Goal: Transaction & Acquisition: Purchase product/service

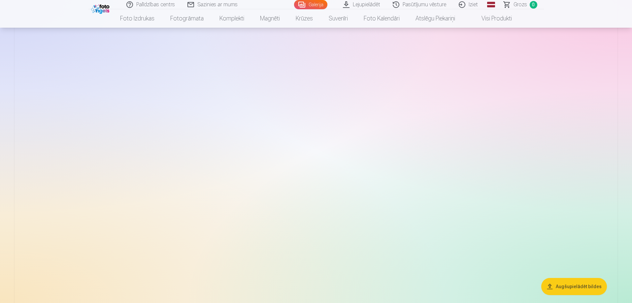
scroll to position [66, 0]
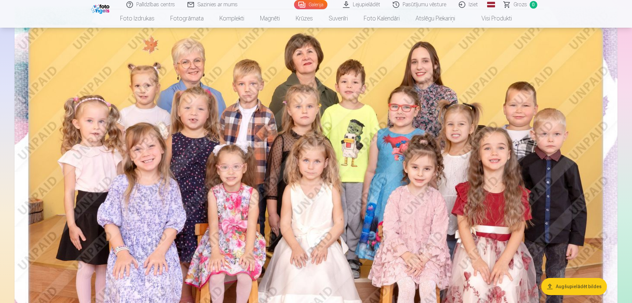
click at [262, 93] on img at bounding box center [316, 208] width 603 height 402
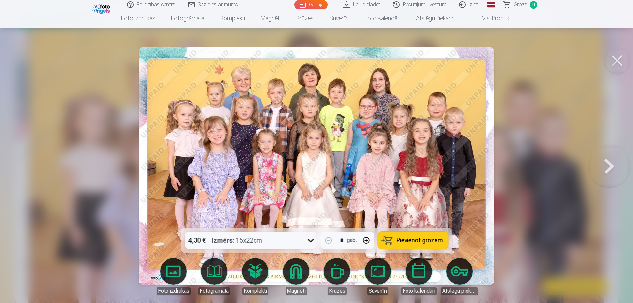
click at [610, 168] on button at bounding box center [609, 166] width 42 height 110
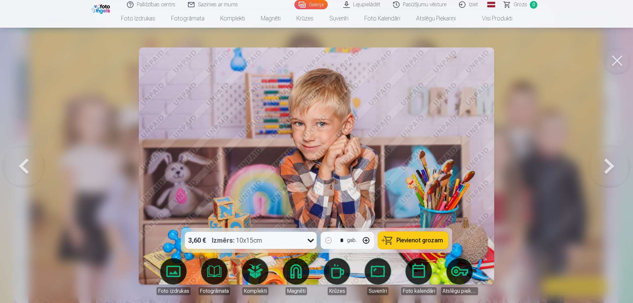
click at [610, 168] on button at bounding box center [609, 166] width 42 height 110
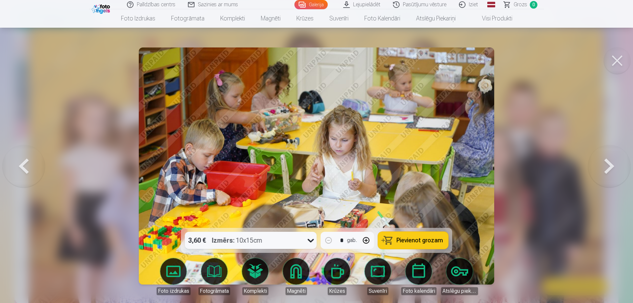
click at [610, 168] on button at bounding box center [609, 166] width 42 height 110
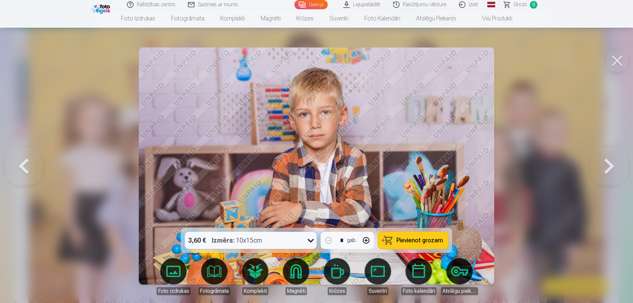
click at [610, 168] on button at bounding box center [609, 166] width 42 height 110
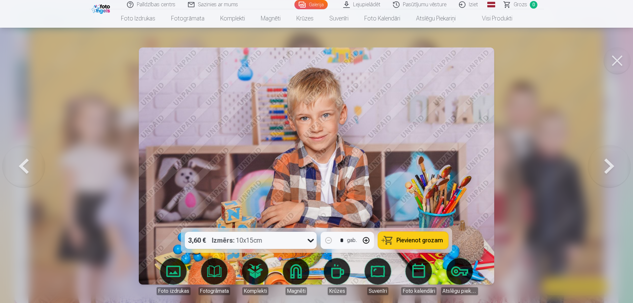
click at [610, 168] on button at bounding box center [609, 166] width 42 height 110
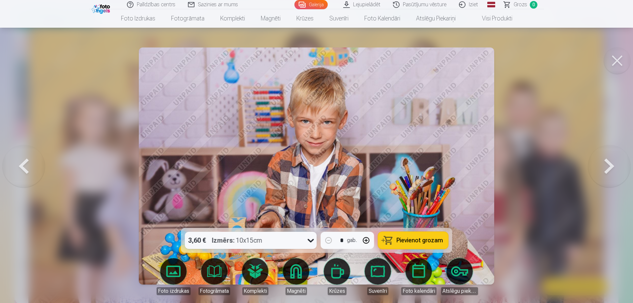
click at [610, 168] on button at bounding box center [609, 166] width 42 height 110
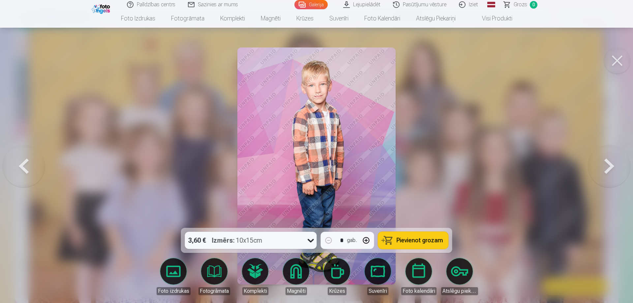
click at [610, 168] on button at bounding box center [609, 166] width 42 height 110
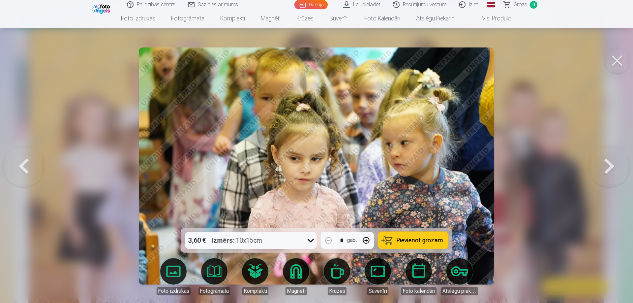
click at [610, 168] on button at bounding box center [609, 166] width 42 height 110
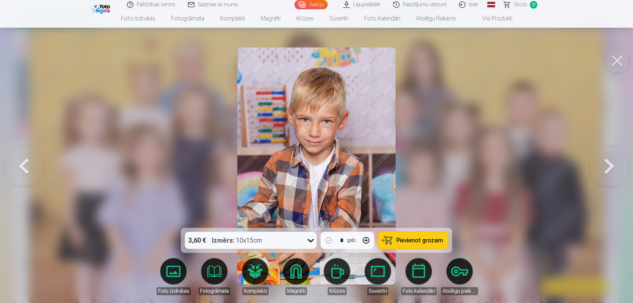
click at [22, 167] on button at bounding box center [24, 166] width 42 height 110
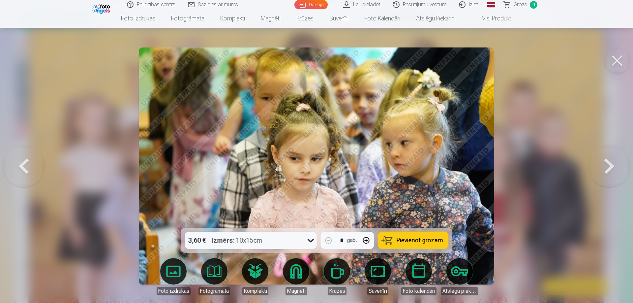
click at [604, 167] on button at bounding box center [609, 166] width 42 height 110
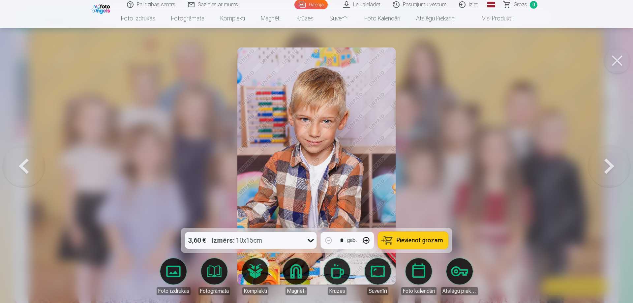
click at [604, 167] on button at bounding box center [609, 166] width 42 height 110
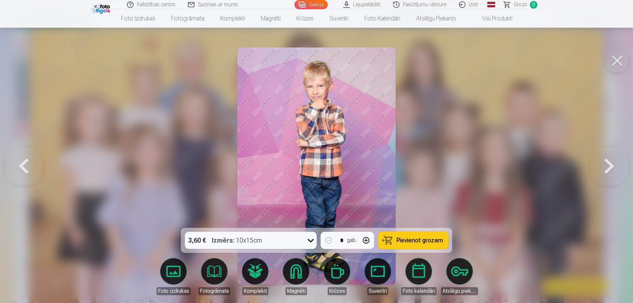
click at [604, 167] on button at bounding box center [609, 166] width 42 height 110
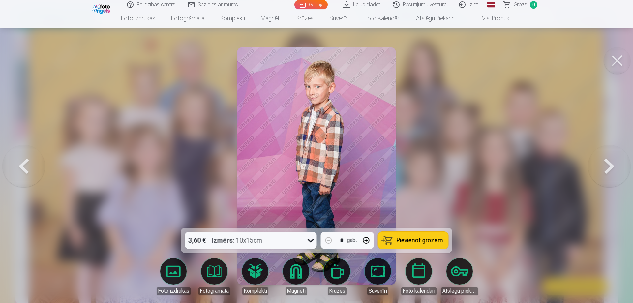
click at [604, 167] on button at bounding box center [609, 166] width 42 height 110
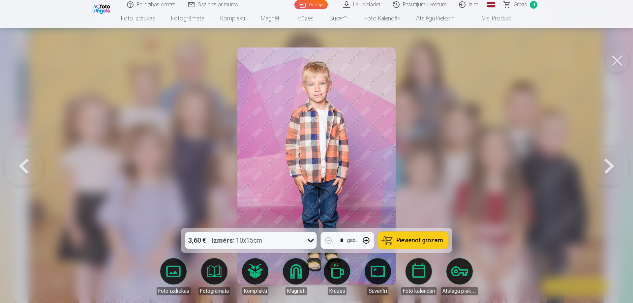
click at [604, 167] on button at bounding box center [609, 166] width 42 height 110
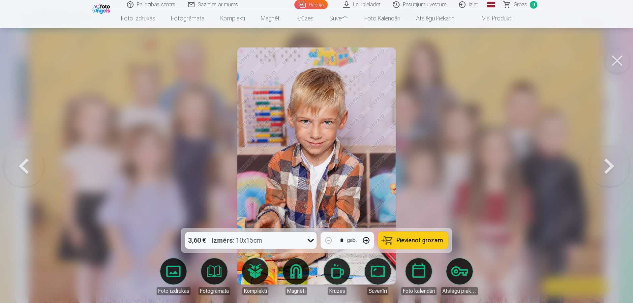
click at [604, 167] on button at bounding box center [609, 166] width 42 height 110
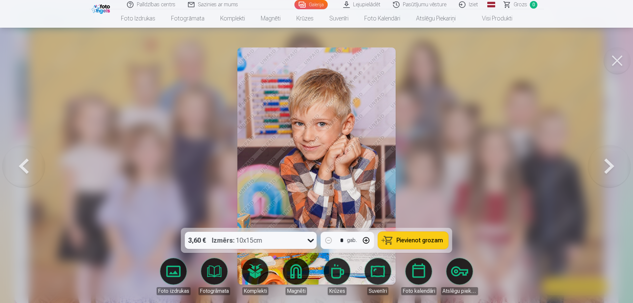
click at [604, 167] on button at bounding box center [609, 166] width 42 height 110
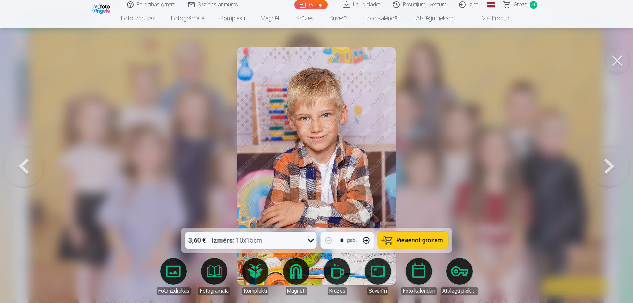
click at [604, 167] on button at bounding box center [609, 166] width 42 height 110
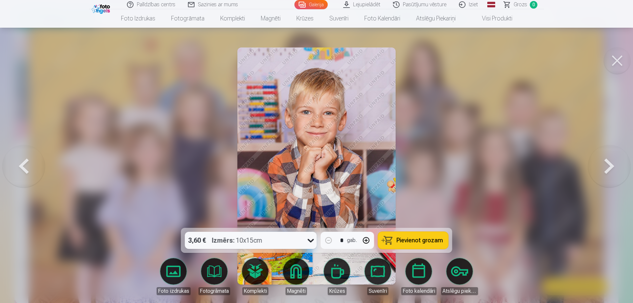
click at [604, 167] on button at bounding box center [609, 166] width 42 height 110
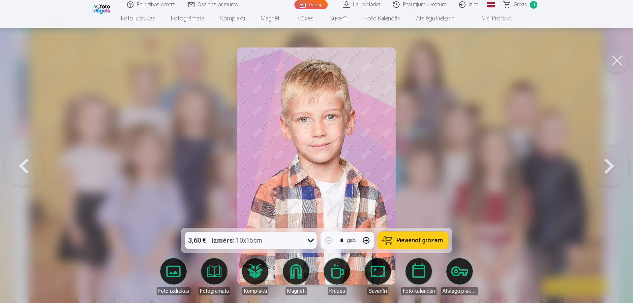
click at [604, 167] on button at bounding box center [609, 166] width 42 height 110
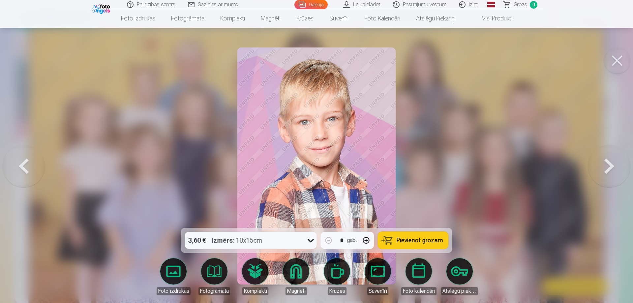
click at [604, 167] on button at bounding box center [609, 166] width 42 height 110
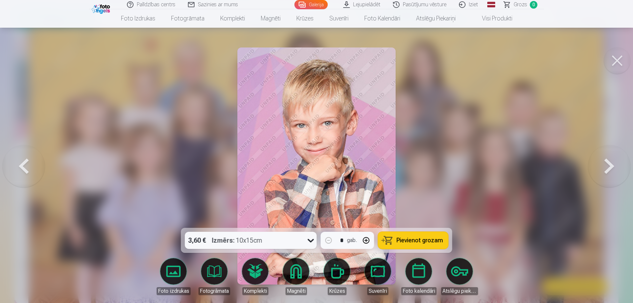
click at [604, 167] on button at bounding box center [609, 166] width 42 height 110
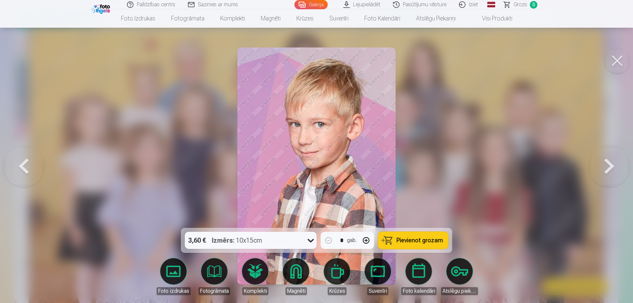
click at [604, 167] on button at bounding box center [609, 166] width 42 height 110
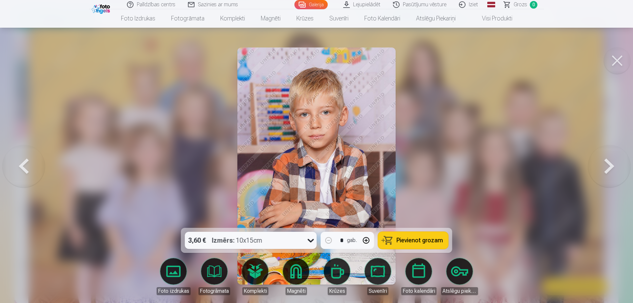
click at [604, 167] on button at bounding box center [609, 166] width 42 height 110
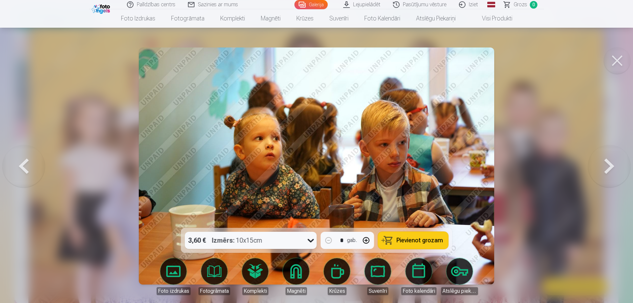
click at [604, 167] on button at bounding box center [609, 166] width 42 height 110
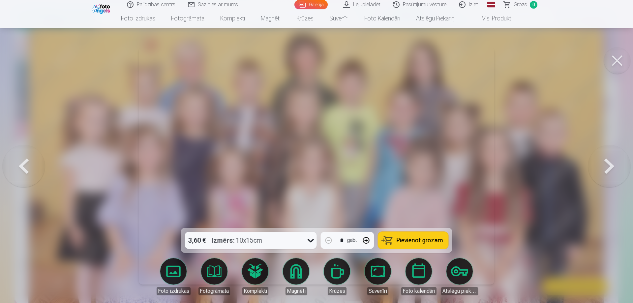
click at [604, 167] on button at bounding box center [609, 166] width 42 height 110
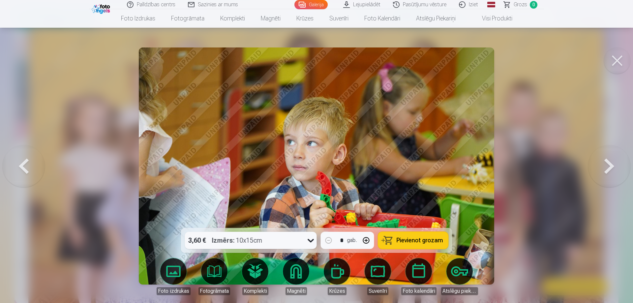
click at [604, 167] on button at bounding box center [609, 166] width 42 height 110
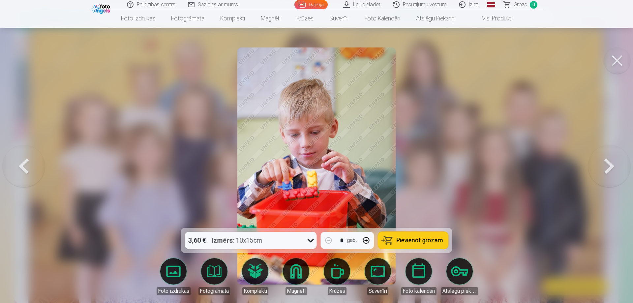
click at [604, 167] on button at bounding box center [609, 166] width 42 height 110
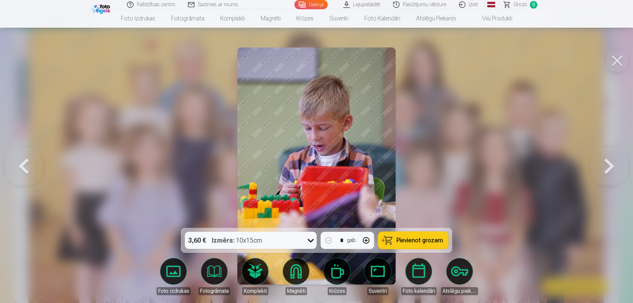
click at [604, 167] on button at bounding box center [609, 166] width 42 height 110
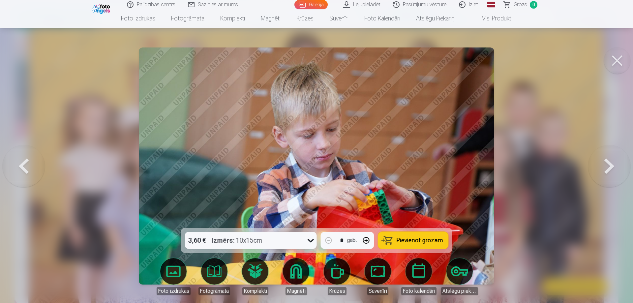
click at [604, 167] on button at bounding box center [609, 166] width 42 height 110
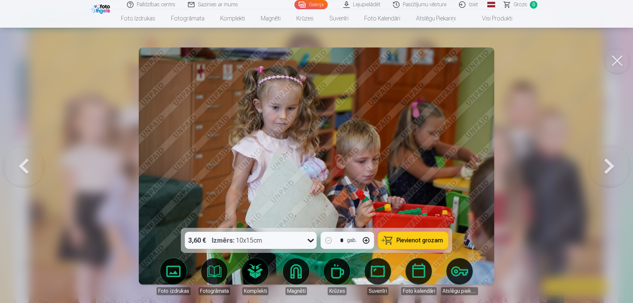
click at [604, 167] on button at bounding box center [609, 166] width 42 height 110
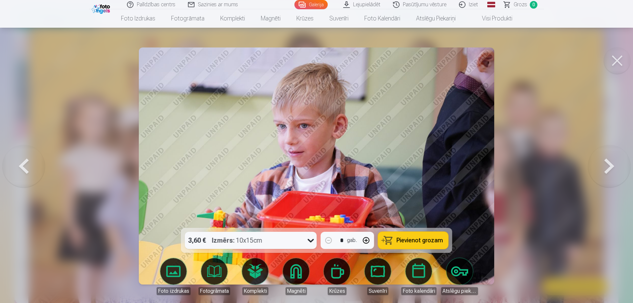
click at [604, 167] on button at bounding box center [609, 166] width 42 height 110
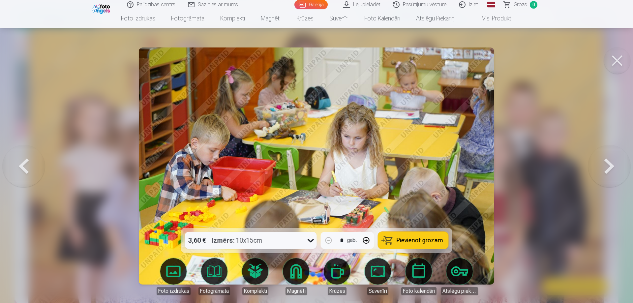
click at [604, 167] on button at bounding box center [609, 166] width 42 height 110
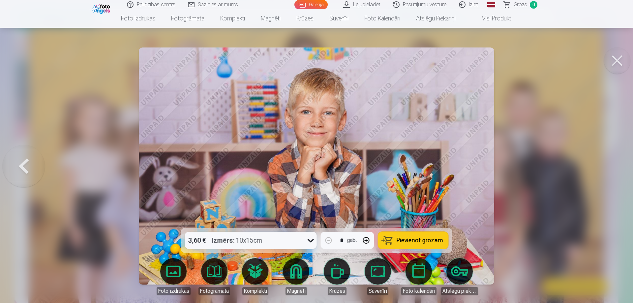
click at [604, 167] on div at bounding box center [316, 151] width 633 height 303
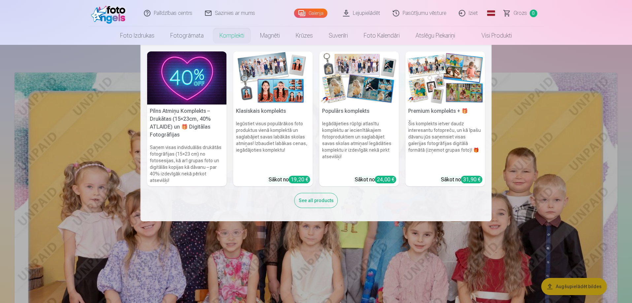
click at [350, 96] on img at bounding box center [358, 77] width 79 height 53
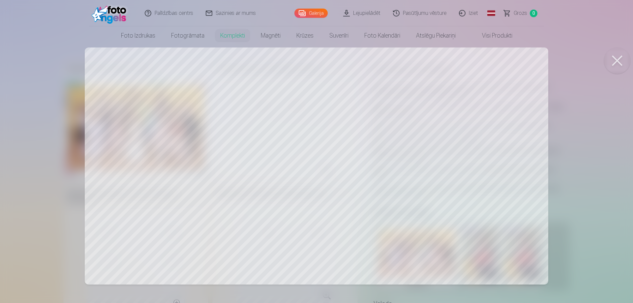
click at [618, 61] on button at bounding box center [617, 60] width 26 height 26
click at [180, 158] on div at bounding box center [316, 151] width 633 height 303
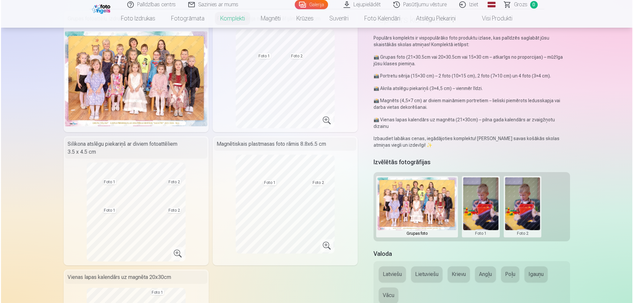
scroll to position [99, 0]
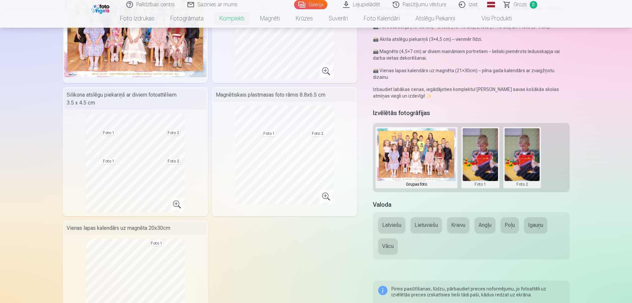
click at [518, 165] on button at bounding box center [521, 157] width 35 height 59
click at [486, 153] on div at bounding box center [316, 151] width 632 height 303
click at [485, 156] on button at bounding box center [479, 157] width 35 height 59
click at [483, 150] on button "Nomainiet foto" at bounding box center [480, 151] width 54 height 18
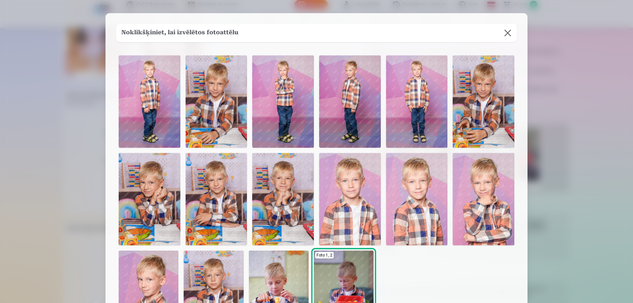
click at [294, 125] on img at bounding box center [283, 101] width 62 height 92
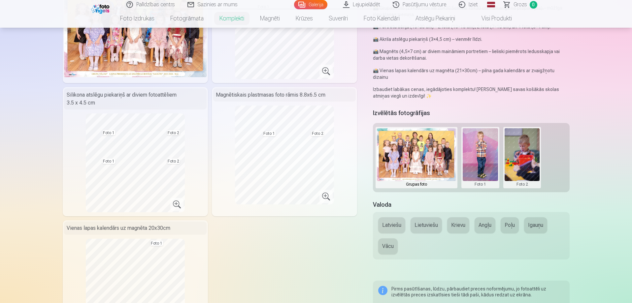
click at [486, 153] on button at bounding box center [479, 157] width 35 height 59
click at [486, 150] on button "Nomainiet foto" at bounding box center [480, 151] width 54 height 18
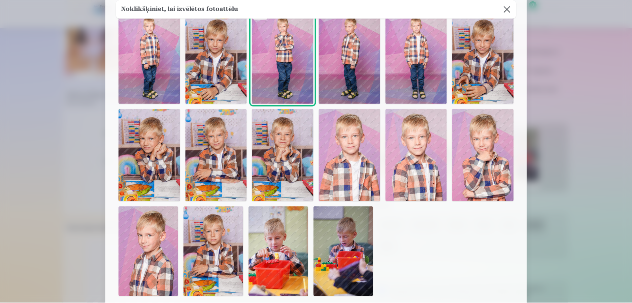
scroll to position [33, 0]
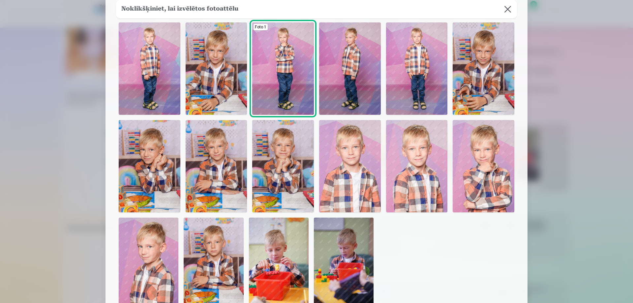
click at [424, 77] on img at bounding box center [417, 68] width 62 height 92
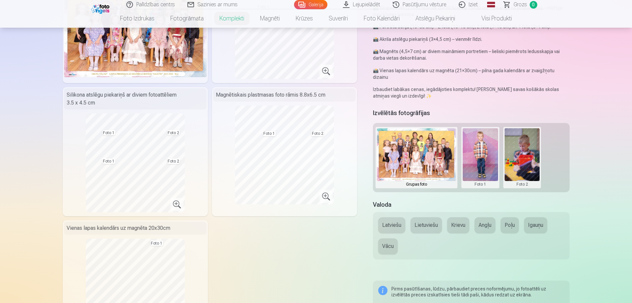
click at [492, 134] on button at bounding box center [479, 157] width 35 height 59
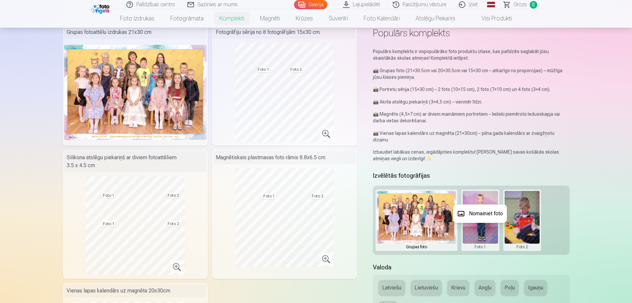
scroll to position [0, 0]
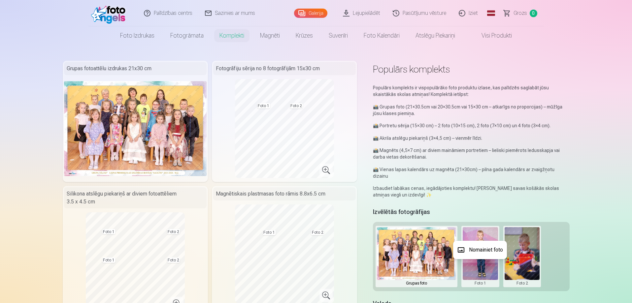
click at [310, 13] on div at bounding box center [316, 151] width 632 height 303
click at [310, 13] on link "Galerija" at bounding box center [310, 13] width 33 height 9
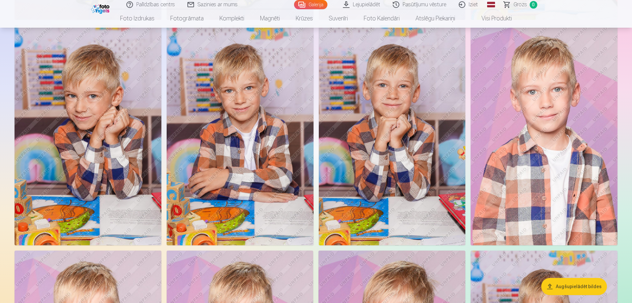
scroll to position [3002, 0]
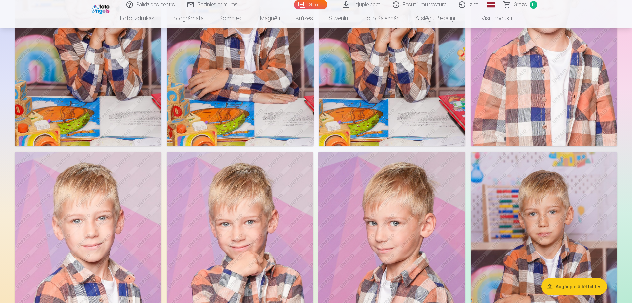
click at [578, 286] on button "Augšupielādēt bildes" at bounding box center [574, 286] width 66 height 17
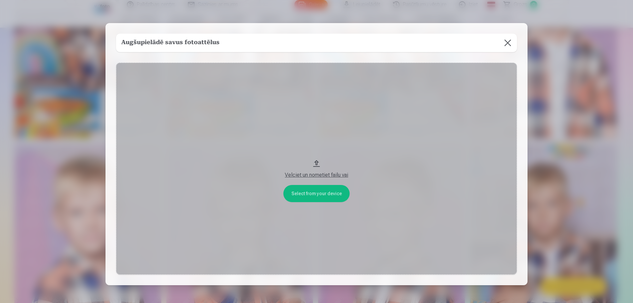
click at [322, 191] on button "Velciet un nometiet failu vai" at bounding box center [316, 169] width 401 height 212
click at [506, 41] on button at bounding box center [508, 43] width 18 height 18
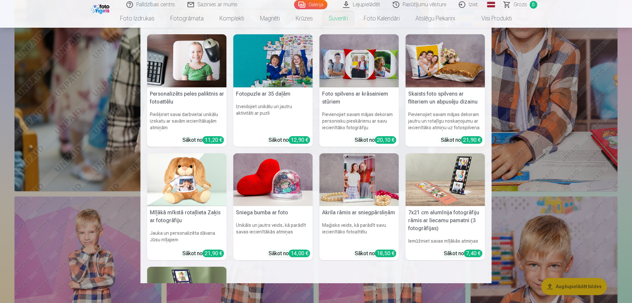
scroll to position [2383, 0]
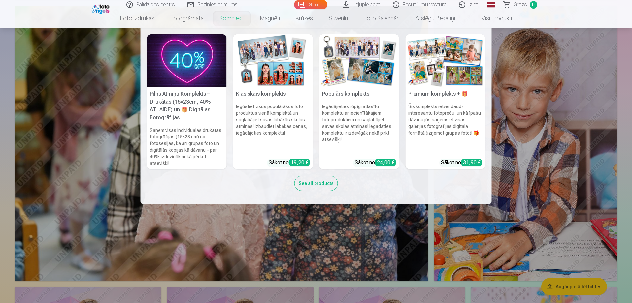
click at [234, 19] on link "Komplekti" at bounding box center [231, 18] width 41 height 18
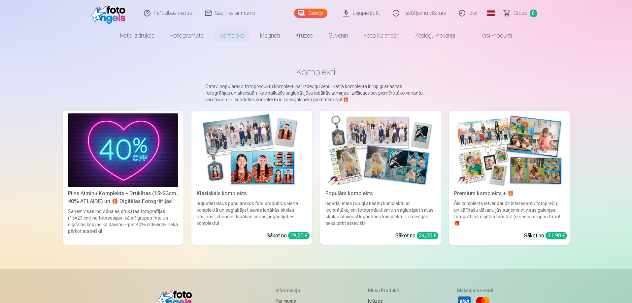
click at [247, 163] on img at bounding box center [252, 150] width 110 height 74
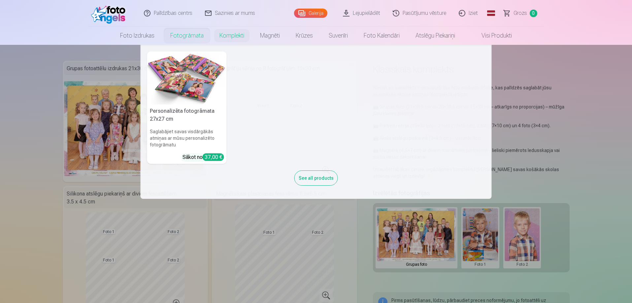
click at [191, 38] on link "Fotogrāmata" at bounding box center [186, 35] width 49 height 18
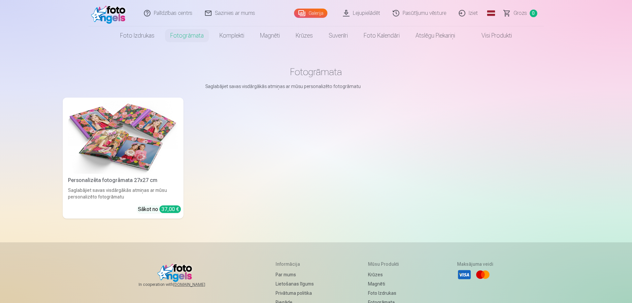
click at [505, 37] on link "Visi produkti" at bounding box center [491, 35] width 57 height 18
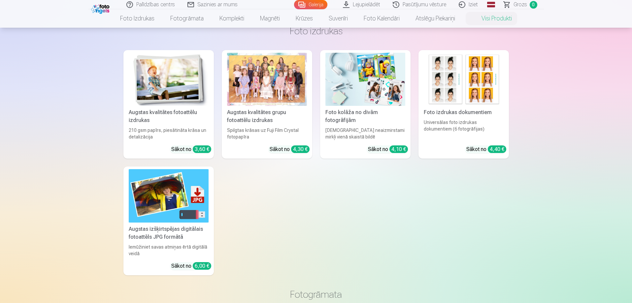
scroll to position [33, 0]
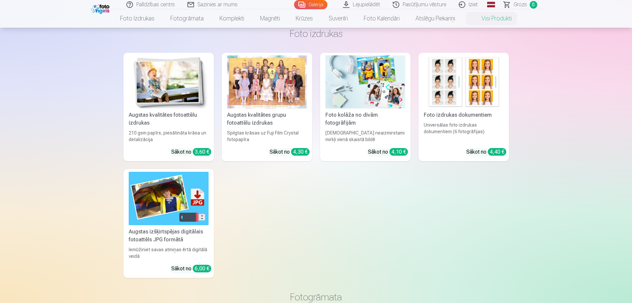
click at [253, 88] on div at bounding box center [267, 81] width 80 height 53
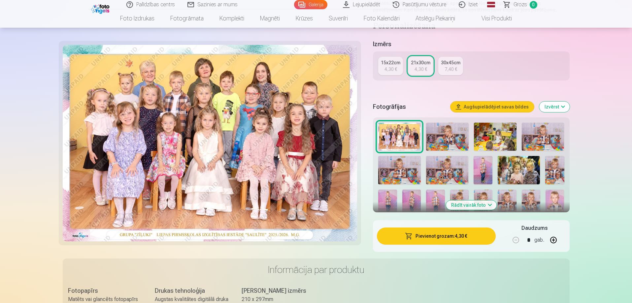
scroll to position [132, 0]
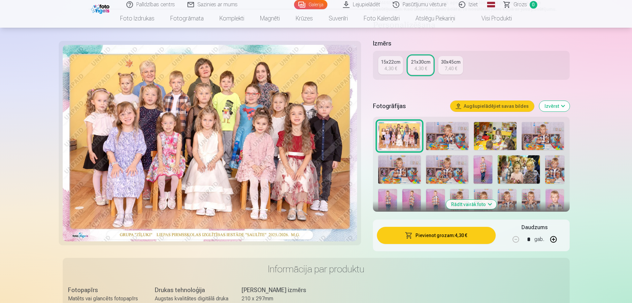
click at [549, 107] on button "Izvērst" at bounding box center [554, 106] width 30 height 11
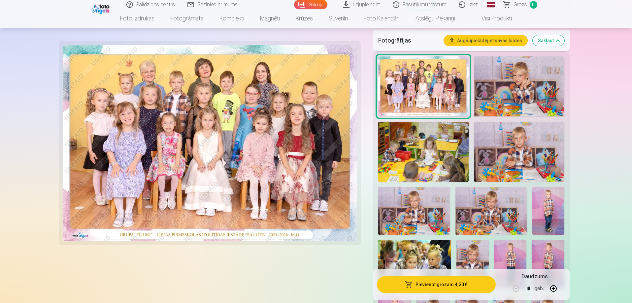
scroll to position [231, 0]
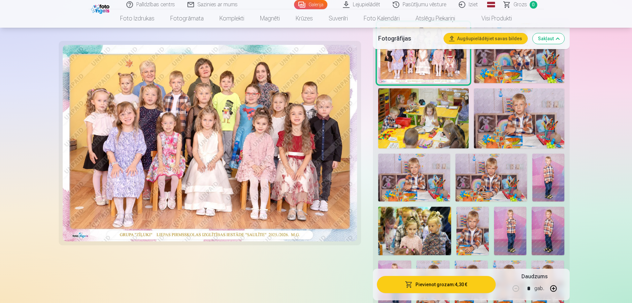
click at [494, 185] on img at bounding box center [491, 178] width 72 height 48
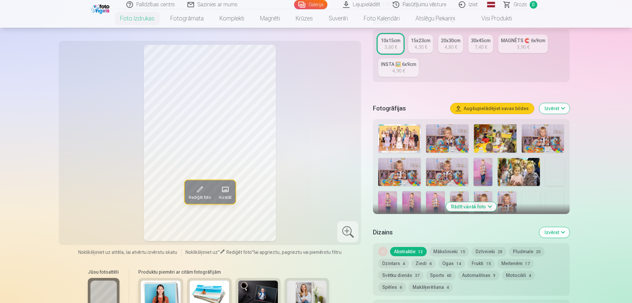
scroll to position [132, 0]
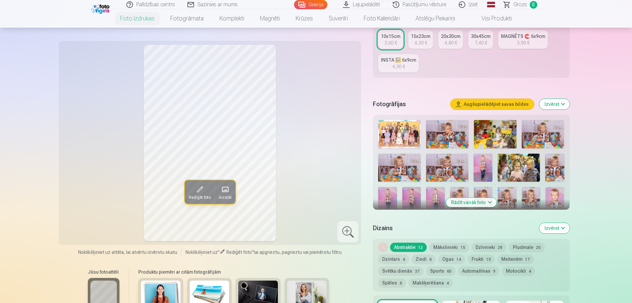
click at [384, 201] on img at bounding box center [387, 201] width 18 height 28
click at [409, 198] on img at bounding box center [411, 201] width 18 height 28
click at [430, 198] on img at bounding box center [435, 201] width 18 height 28
click at [454, 192] on img at bounding box center [459, 201] width 18 height 28
click at [453, 168] on img at bounding box center [447, 168] width 42 height 28
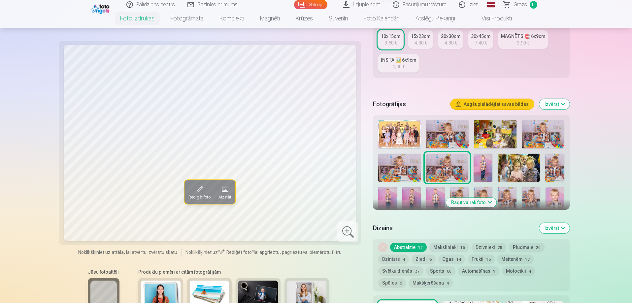
click at [404, 168] on img at bounding box center [399, 168] width 42 height 28
click at [445, 169] on img at bounding box center [447, 168] width 42 height 28
click at [506, 168] on img at bounding box center [518, 168] width 42 height 28
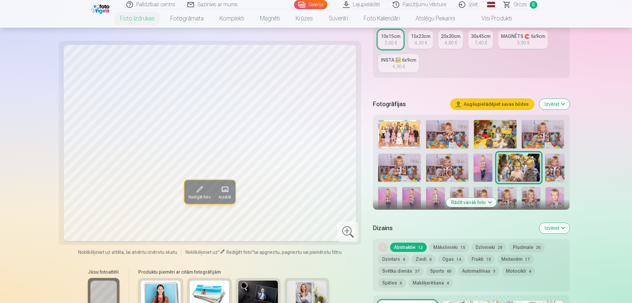
click at [555, 168] on img at bounding box center [554, 168] width 19 height 28
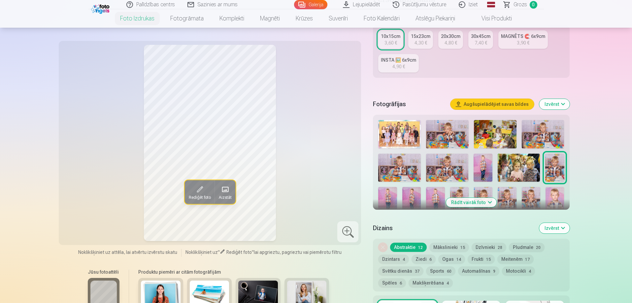
click at [392, 170] on img at bounding box center [399, 168] width 42 height 28
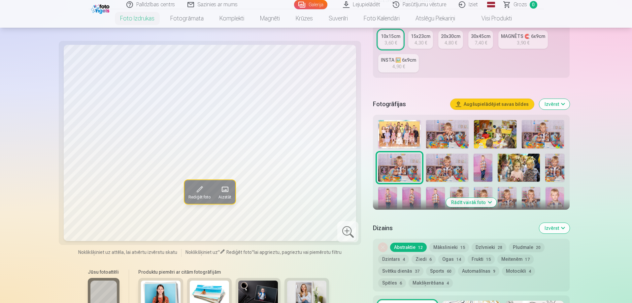
click at [537, 135] on img at bounding box center [542, 134] width 43 height 28
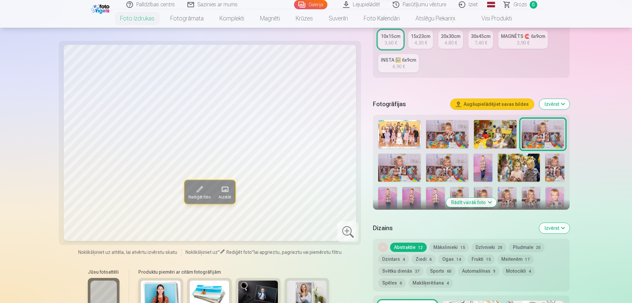
click at [409, 168] on img at bounding box center [399, 168] width 42 height 28
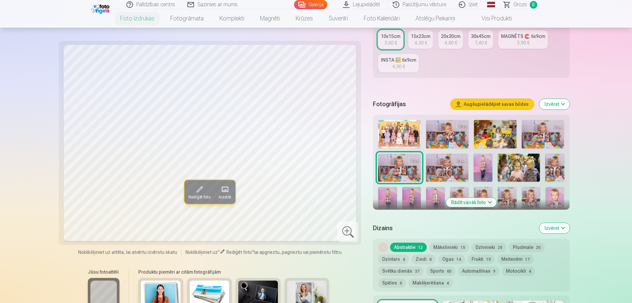
click at [453, 167] on img at bounding box center [447, 168] width 42 height 28
click at [414, 165] on img at bounding box center [399, 168] width 42 height 28
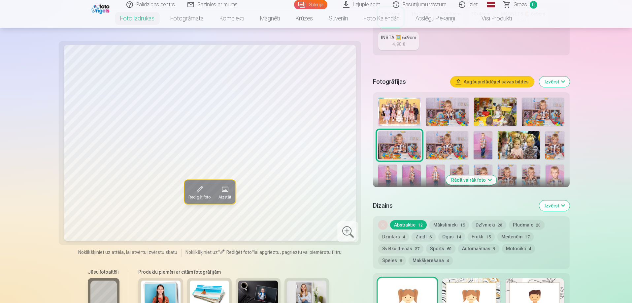
scroll to position [198, 0]
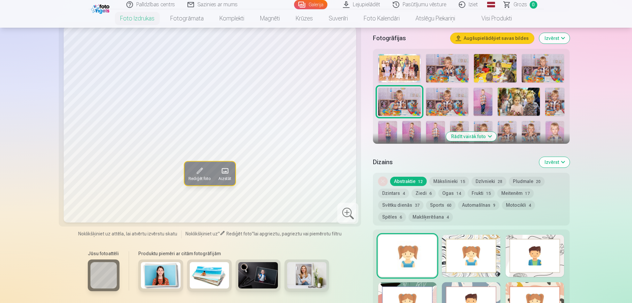
click at [453, 181] on button "Mākslinieki 15" at bounding box center [449, 181] width 40 height 9
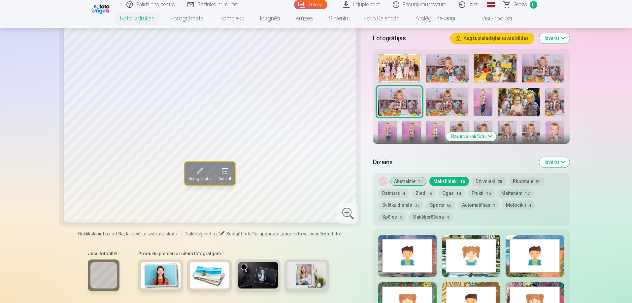
click at [416, 182] on button "Abstraktie 12" at bounding box center [408, 181] width 37 height 9
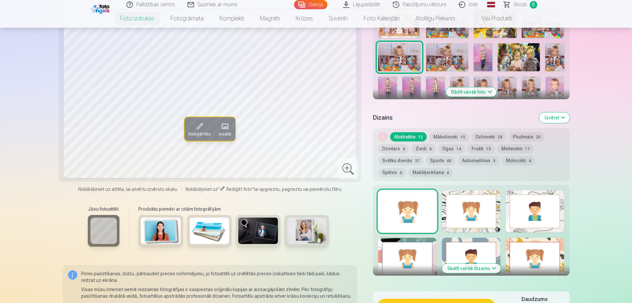
scroll to position [231, 0]
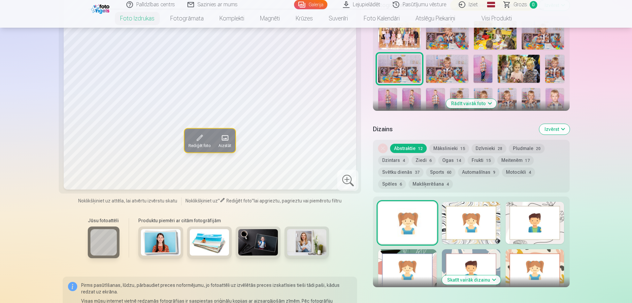
click at [459, 148] on button "Mākslinieki 15" at bounding box center [449, 148] width 40 height 9
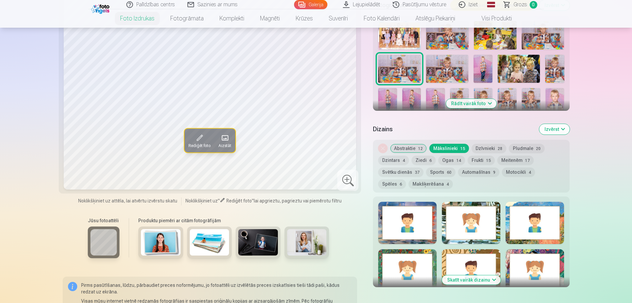
click at [396, 159] on button "Dzintars 4" at bounding box center [393, 160] width 31 height 9
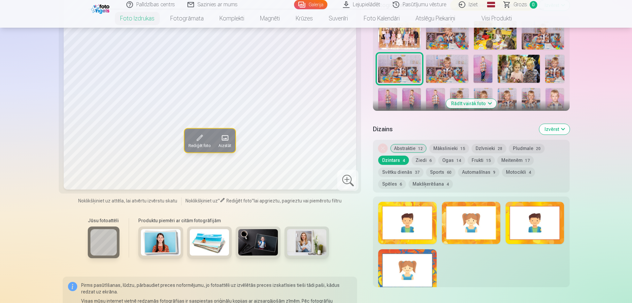
click at [422, 160] on button "Ziedi 6" at bounding box center [423, 160] width 24 height 9
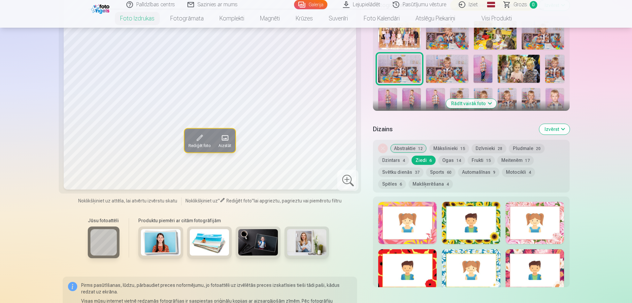
click at [458, 160] on span "14" at bounding box center [458, 160] width 5 height 5
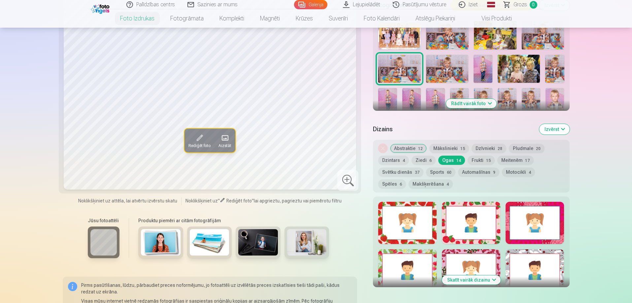
click at [483, 160] on button "Frukti 15" at bounding box center [480, 160] width 27 height 9
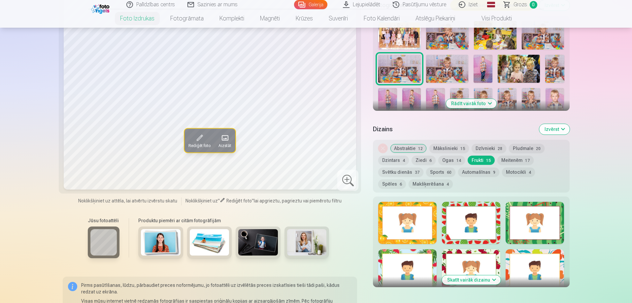
click at [510, 159] on button "Meitenēm 17" at bounding box center [515, 160] width 36 height 9
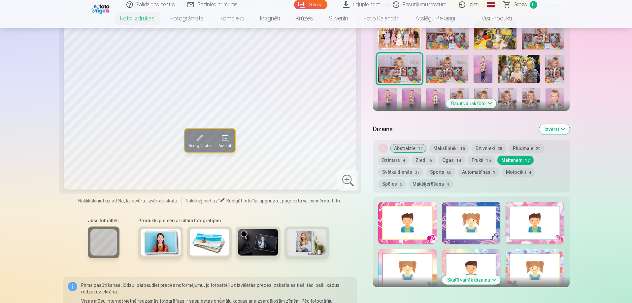
click at [518, 175] on button "Motocikli 4" at bounding box center [518, 172] width 33 height 9
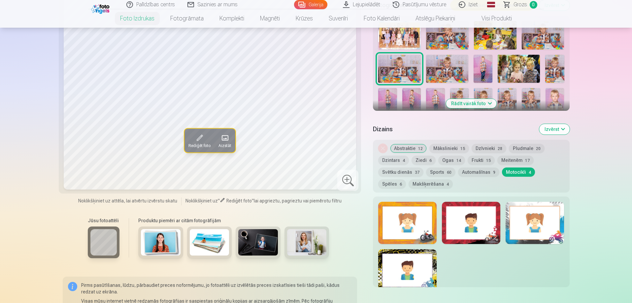
click at [408, 176] on button "Svētku dienās 37" at bounding box center [400, 172] width 45 height 9
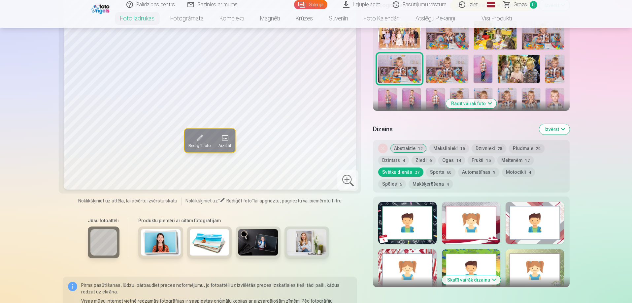
click at [410, 184] on button "Makšķerēšana 4" at bounding box center [430, 183] width 44 height 9
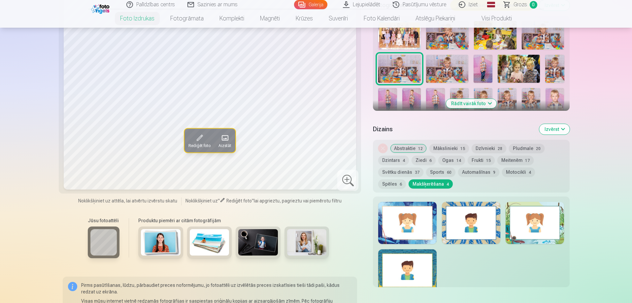
click at [408, 147] on button "Abstraktie 12" at bounding box center [408, 148] width 37 height 9
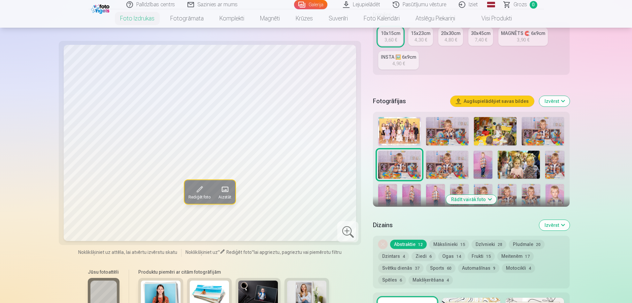
scroll to position [132, 0]
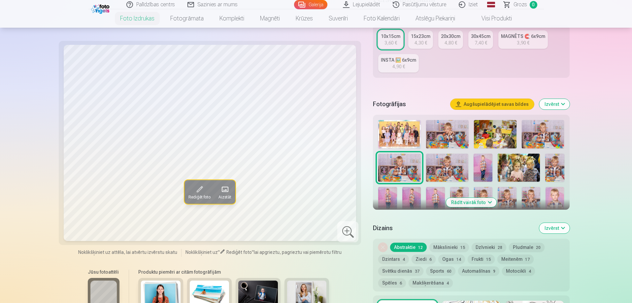
click at [464, 203] on button "Rādīt vairāk foto" at bounding box center [471, 202] width 50 height 9
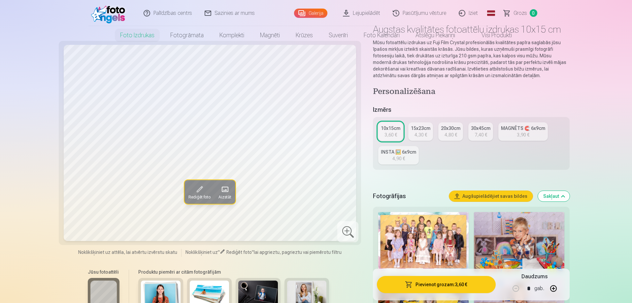
scroll to position [0, 0]
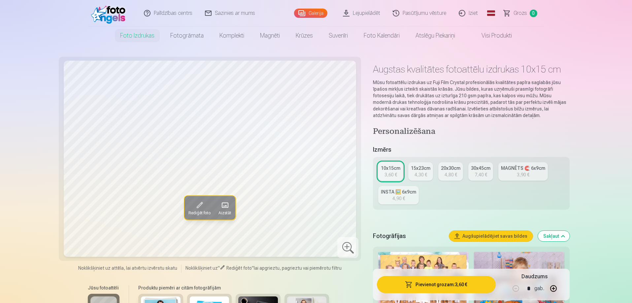
click at [388, 174] on div "3,60 €" at bounding box center [390, 175] width 13 height 7
click at [406, 195] on link "INSTA 🖼️ 6x9cm 4,90 €" at bounding box center [398, 195] width 41 height 18
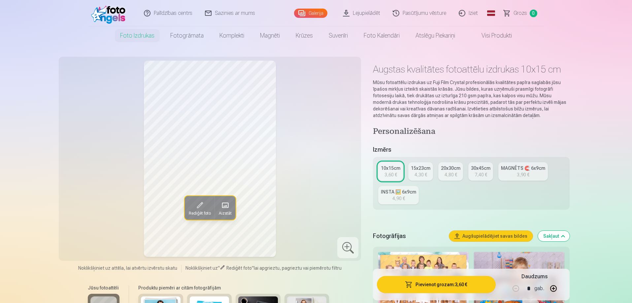
click at [393, 169] on div "10x15cm" at bounding box center [390, 168] width 19 height 7
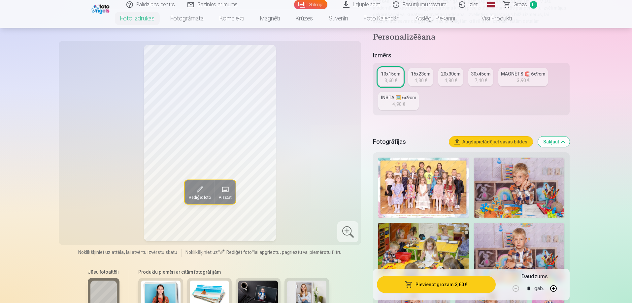
scroll to position [132, 0]
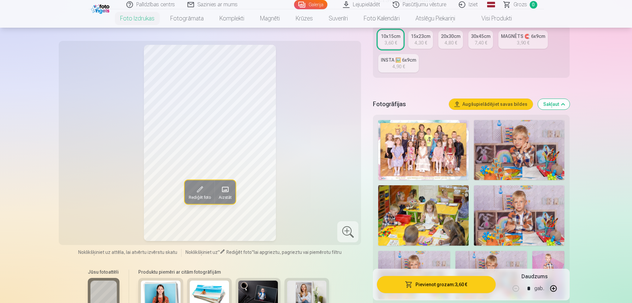
click at [511, 142] on img at bounding box center [519, 150] width 90 height 60
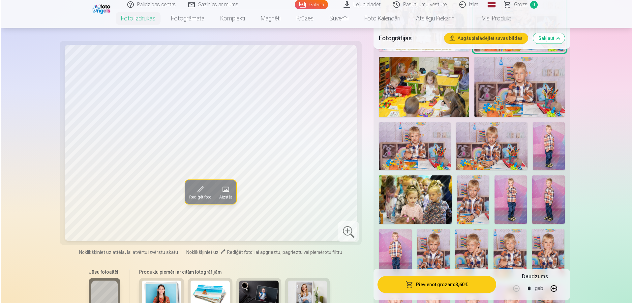
scroll to position [264, 0]
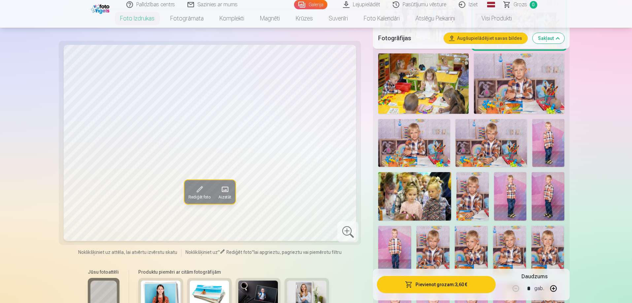
click at [405, 146] on img at bounding box center [414, 143] width 72 height 48
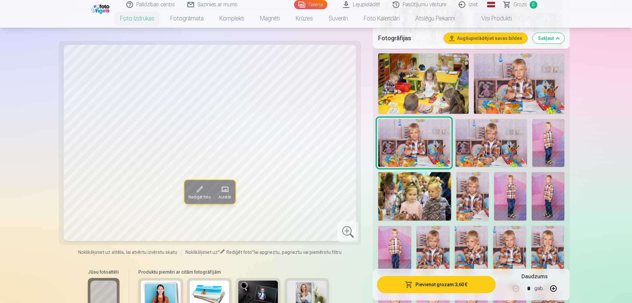
click at [471, 150] on img at bounding box center [491, 143] width 72 height 48
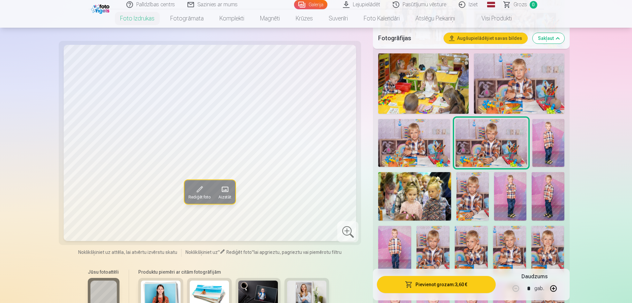
click at [444, 251] on img at bounding box center [432, 250] width 33 height 49
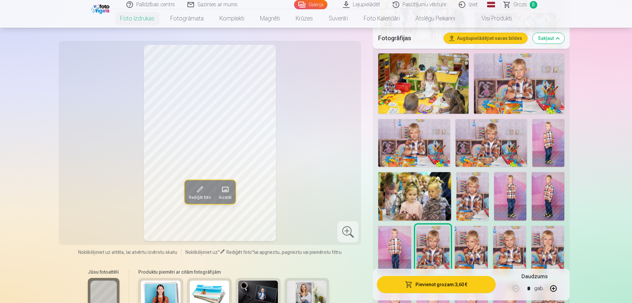
click at [473, 248] on img at bounding box center [471, 250] width 33 height 49
click at [509, 249] on img at bounding box center [509, 250] width 33 height 49
click at [544, 250] on img at bounding box center [547, 250] width 33 height 49
click at [519, 247] on img at bounding box center [509, 250] width 33 height 49
click at [473, 248] on img at bounding box center [471, 250] width 33 height 49
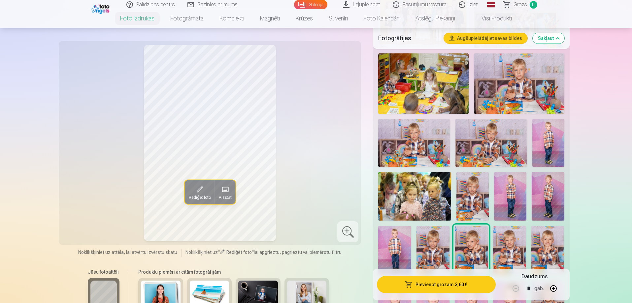
click at [437, 251] on img at bounding box center [432, 250] width 33 height 49
click at [469, 200] on img at bounding box center [472, 196] width 32 height 48
click at [447, 285] on button "Pievienot grozam : 3,60 €" at bounding box center [436, 284] width 118 height 17
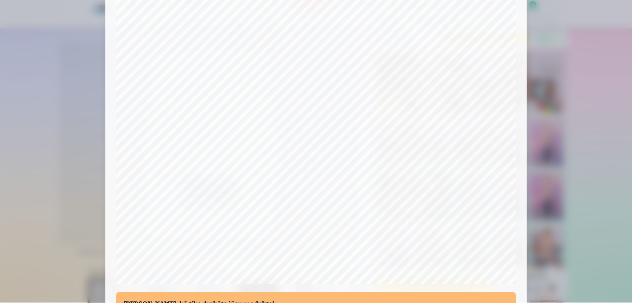
scroll to position [139, 0]
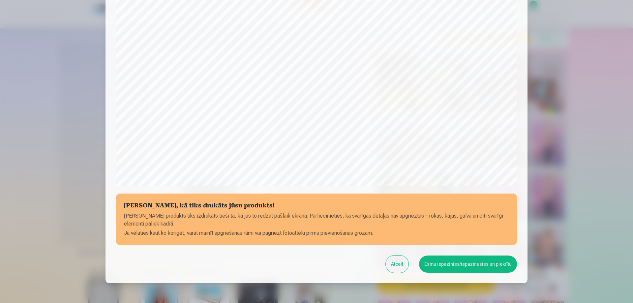
click at [460, 263] on button "Esmu iepazinies/iepazinusies un piekrītu" at bounding box center [468, 264] width 98 height 17
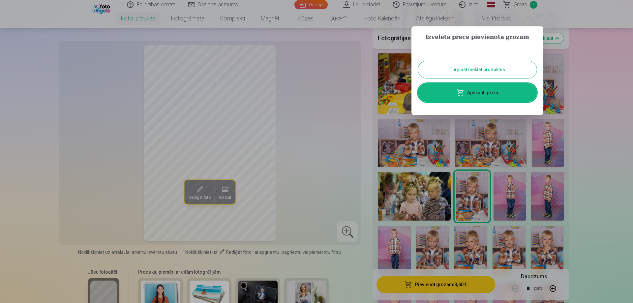
click at [472, 70] on button "Turpināt meklēt produktus" at bounding box center [477, 69] width 119 height 17
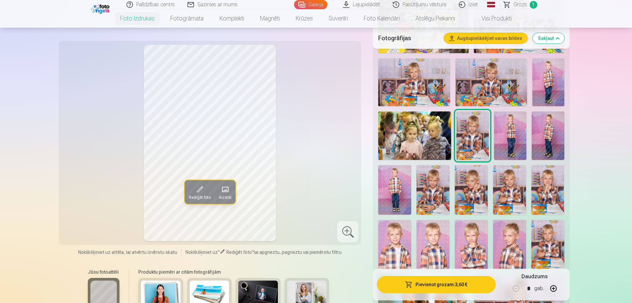
scroll to position [363, 0]
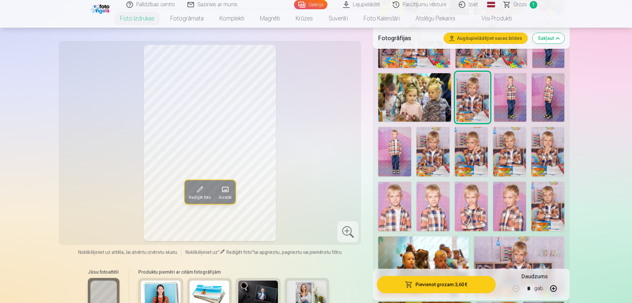
click at [433, 156] on img at bounding box center [432, 151] width 33 height 49
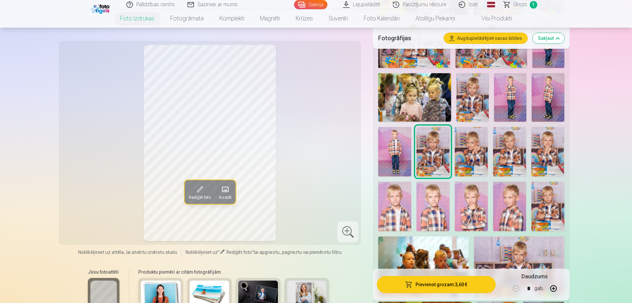
click at [473, 156] on img at bounding box center [471, 151] width 33 height 49
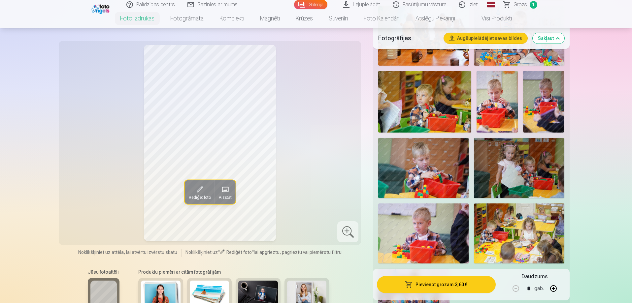
scroll to position [660, 0]
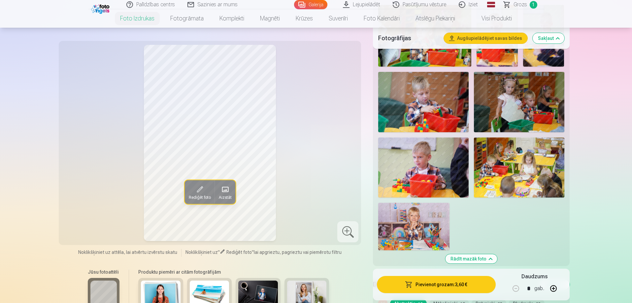
click at [411, 222] on img at bounding box center [413, 226] width 71 height 47
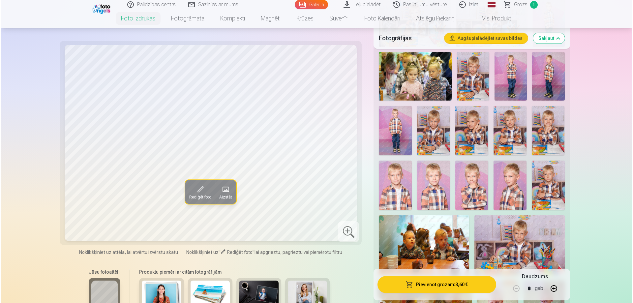
scroll to position [396, 0]
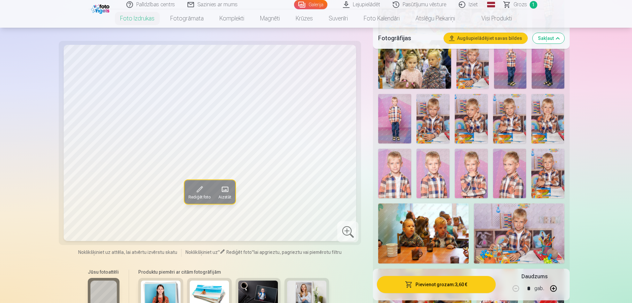
click at [398, 161] on img at bounding box center [394, 173] width 33 height 49
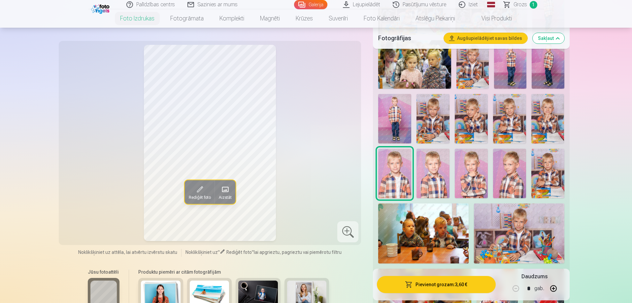
click at [429, 180] on img at bounding box center [432, 173] width 33 height 49
click at [473, 180] on img at bounding box center [471, 173] width 33 height 49
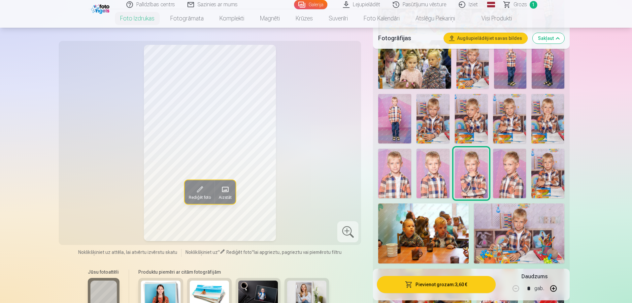
click at [500, 180] on img at bounding box center [509, 173] width 33 height 49
click at [546, 177] on img at bounding box center [547, 173] width 33 height 49
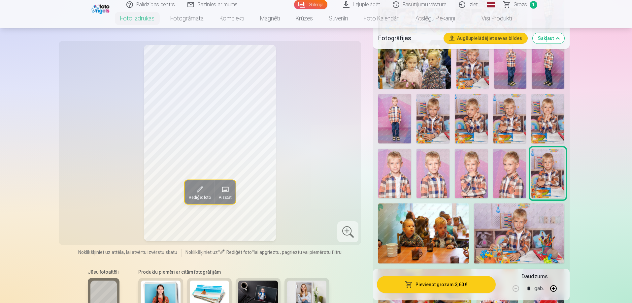
click at [399, 179] on img at bounding box center [394, 173] width 33 height 49
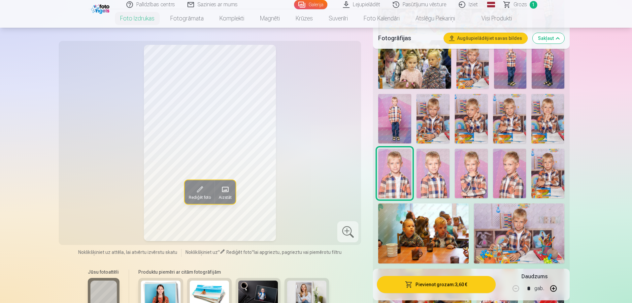
click at [394, 117] on img at bounding box center [394, 118] width 33 height 49
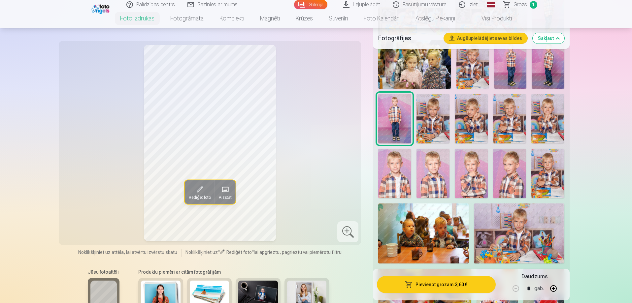
click at [396, 167] on img at bounding box center [394, 173] width 33 height 49
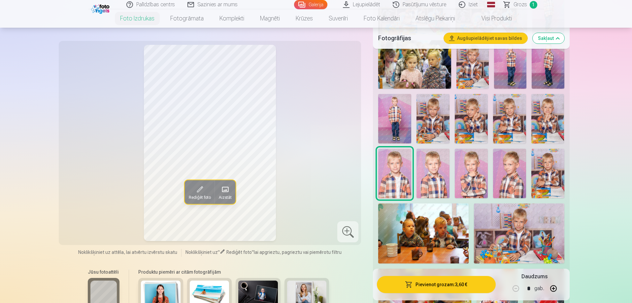
click at [454, 284] on button "Pievienot grozam : 3,60 €" at bounding box center [436, 284] width 118 height 17
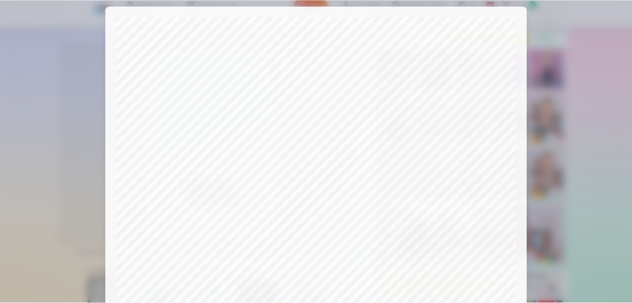
scroll to position [172, 0]
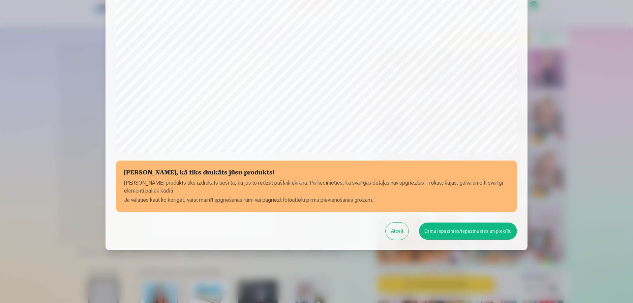
click at [485, 233] on button "Esmu iepazinies/iepazinusies un piekrītu" at bounding box center [468, 231] width 98 height 17
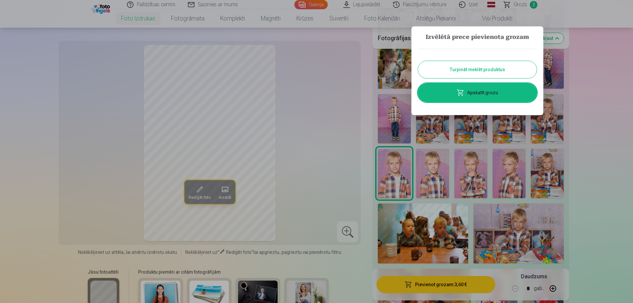
click at [480, 71] on button "Turpināt meklēt produktus" at bounding box center [477, 69] width 119 height 17
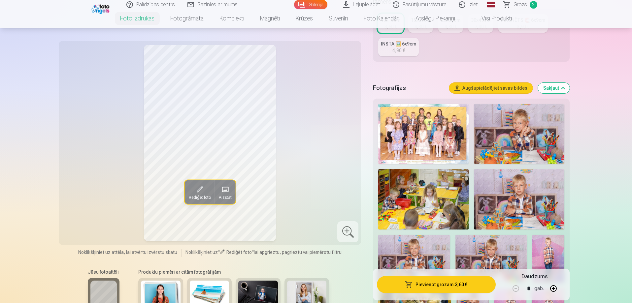
scroll to position [132, 0]
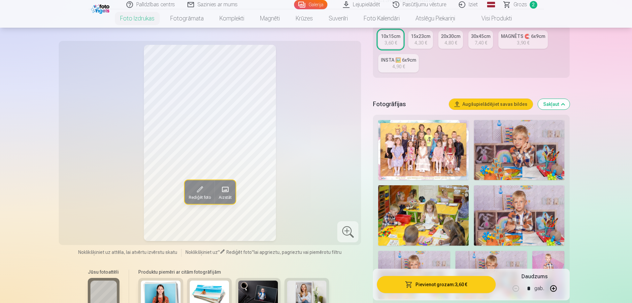
click at [436, 145] on img at bounding box center [423, 150] width 90 height 60
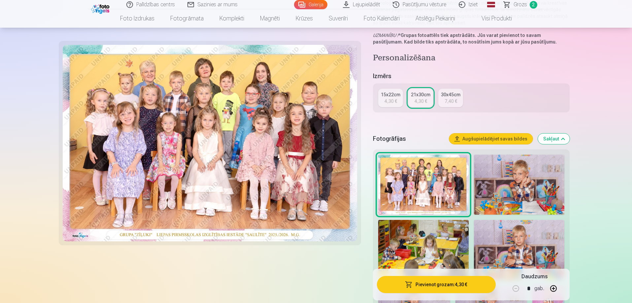
scroll to position [99, 0]
click at [392, 104] on div "4,30 €" at bounding box center [390, 101] width 13 height 7
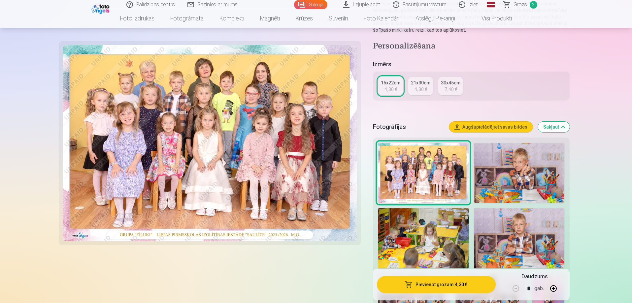
scroll to position [99, 0]
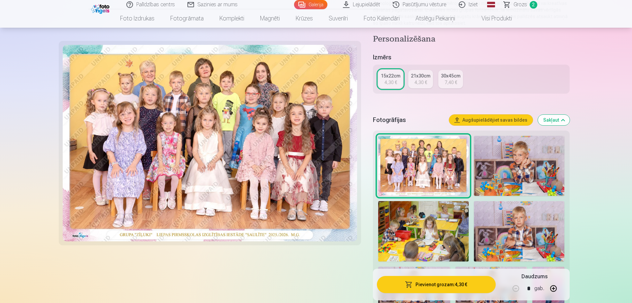
click at [426, 80] on link "21x30cm 4,30 €" at bounding box center [420, 79] width 25 height 18
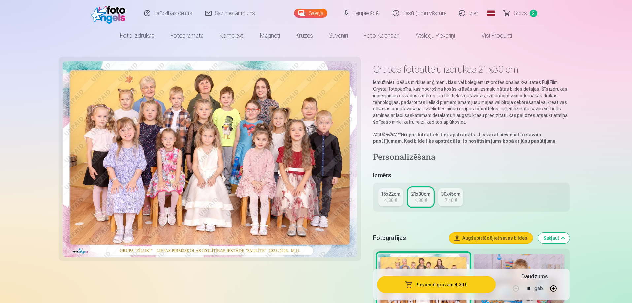
click at [387, 198] on div "4,30 €" at bounding box center [390, 200] width 13 height 7
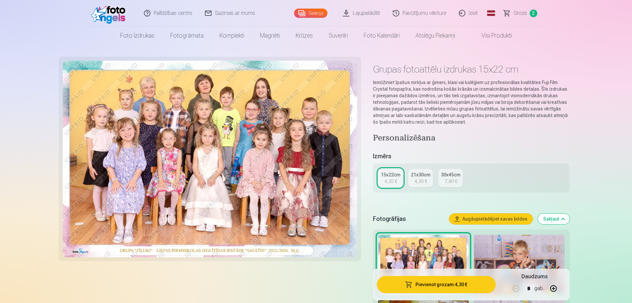
click at [448, 285] on button "Pievienot grozam : 4,30 €" at bounding box center [436, 284] width 118 height 17
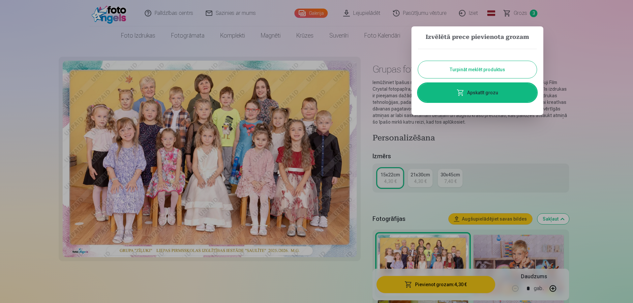
click at [470, 72] on button "Turpināt meklēt produktus" at bounding box center [477, 69] width 119 height 17
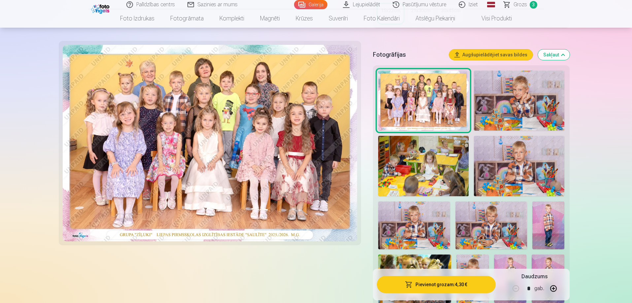
scroll to position [165, 0]
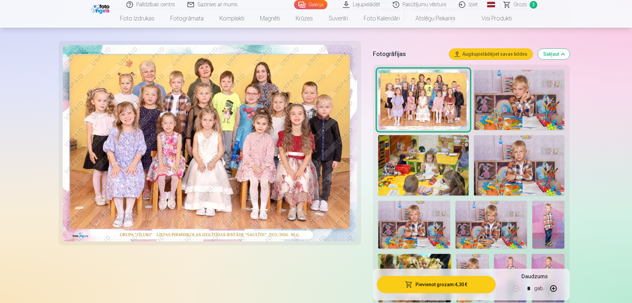
click at [511, 108] on img at bounding box center [519, 100] width 90 height 60
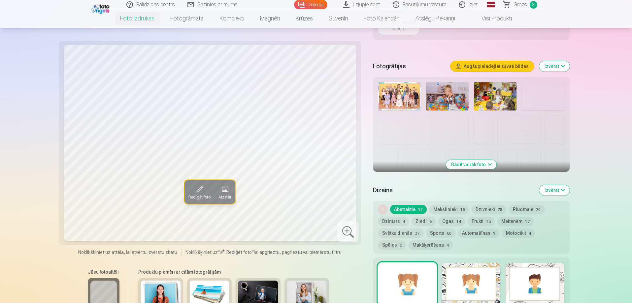
scroll to position [264, 0]
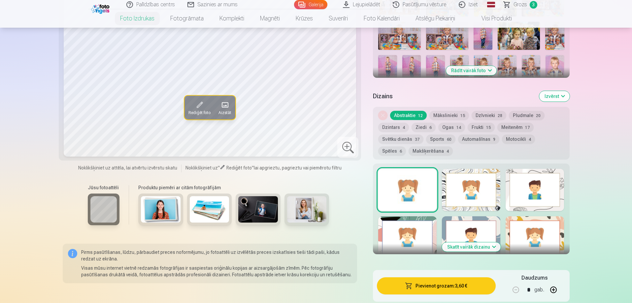
click at [262, 212] on img at bounding box center [258, 209] width 40 height 26
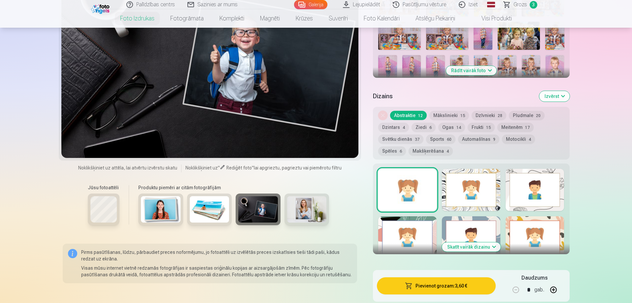
scroll to position [198, 0]
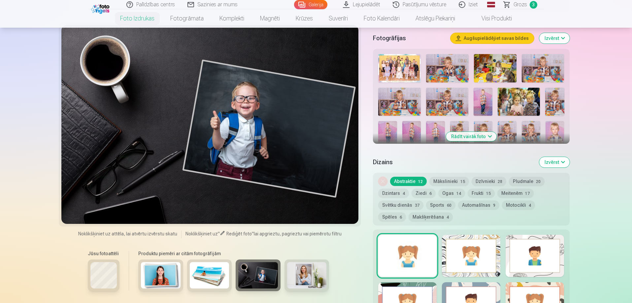
click at [210, 275] on img at bounding box center [210, 275] width 40 height 26
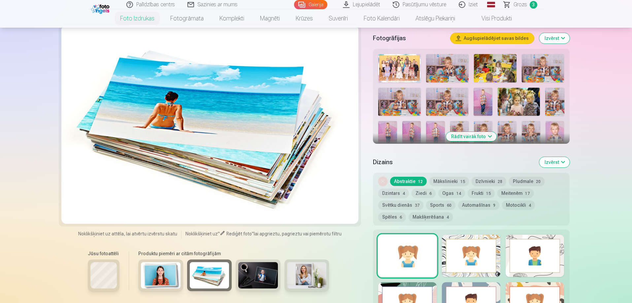
click at [157, 278] on img at bounding box center [161, 275] width 40 height 26
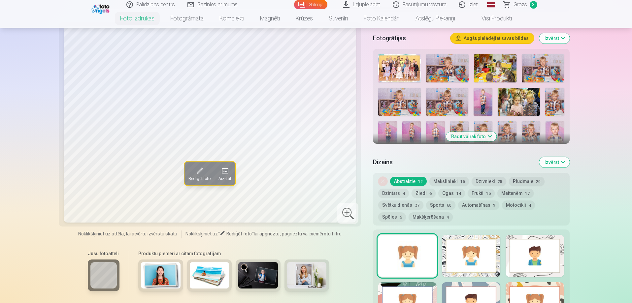
click at [297, 274] on img at bounding box center [307, 275] width 40 height 26
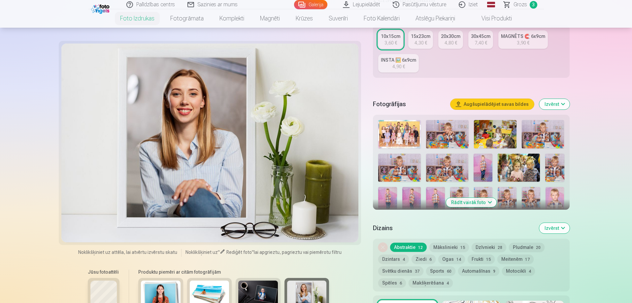
scroll to position [0, 0]
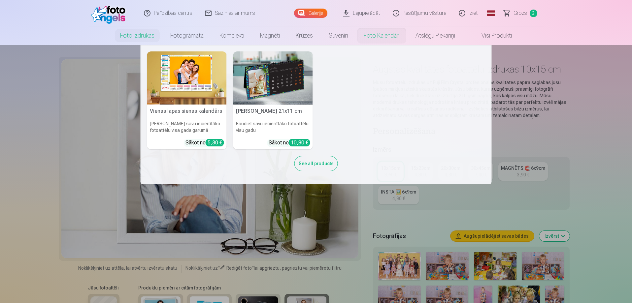
click at [370, 38] on link "Foto kalendāri" at bounding box center [382, 35] width 52 height 18
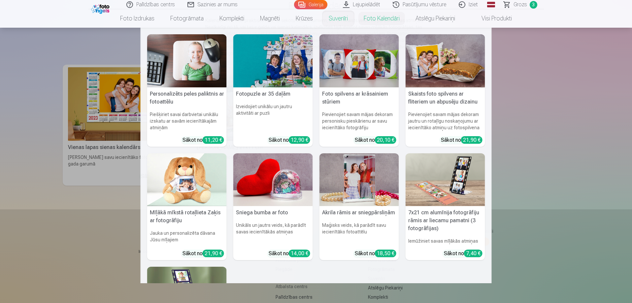
click at [201, 64] on img at bounding box center [186, 60] width 79 height 53
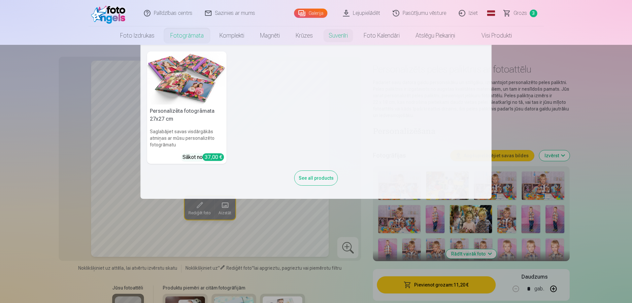
click at [187, 37] on link "Fotogrāmata" at bounding box center [186, 35] width 49 height 18
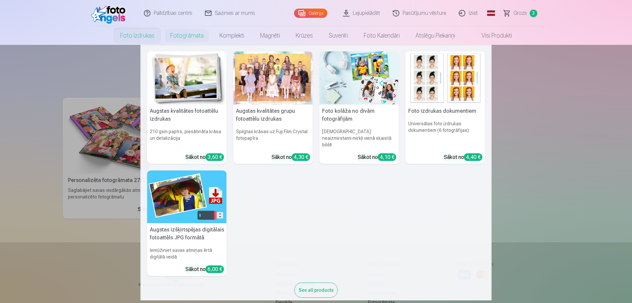
click at [137, 36] on link "Foto izdrukas" at bounding box center [137, 35] width 50 height 18
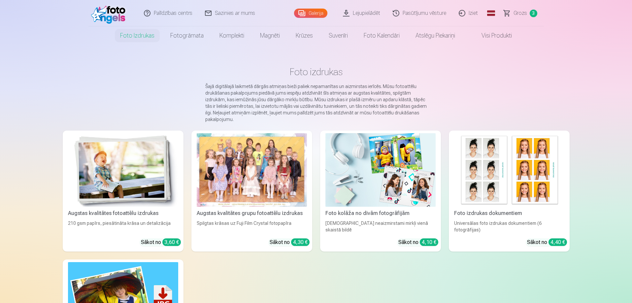
click at [314, 17] on link "Galerija" at bounding box center [310, 13] width 33 height 9
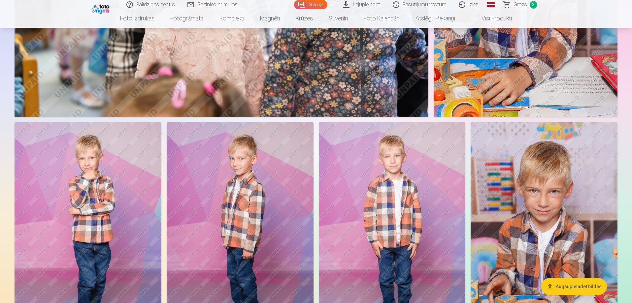
scroll to position [2606, 0]
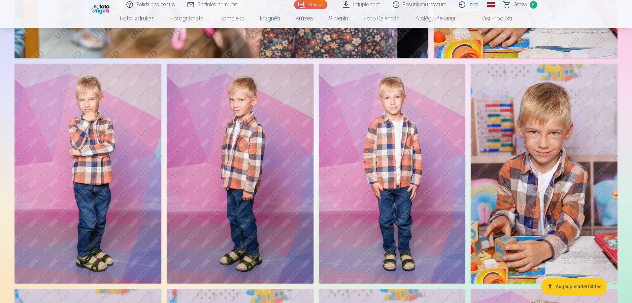
click at [522, 6] on span "Grozs" at bounding box center [520, 5] width 14 height 8
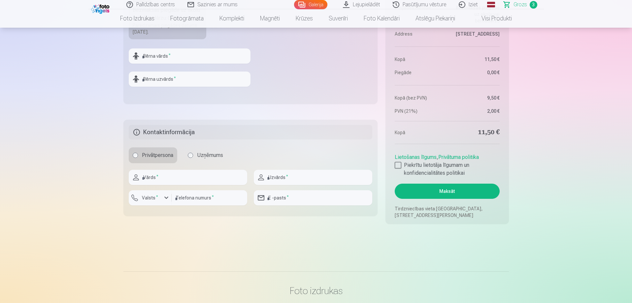
scroll to position [363, 0]
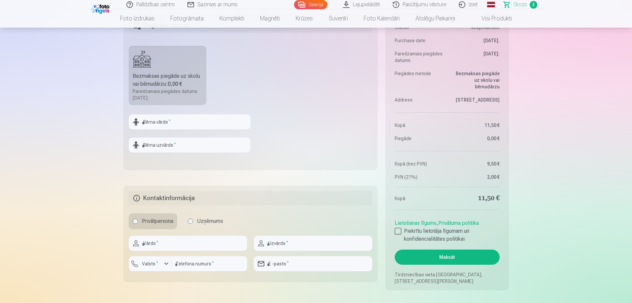
click at [503, 16] on link "Visi produkti" at bounding box center [491, 18] width 57 height 18
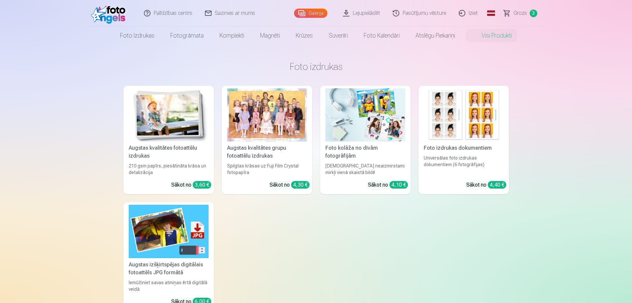
click at [371, 121] on img at bounding box center [365, 114] width 80 height 53
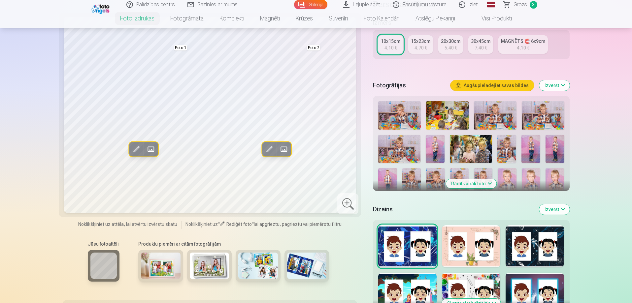
scroll to position [132, 0]
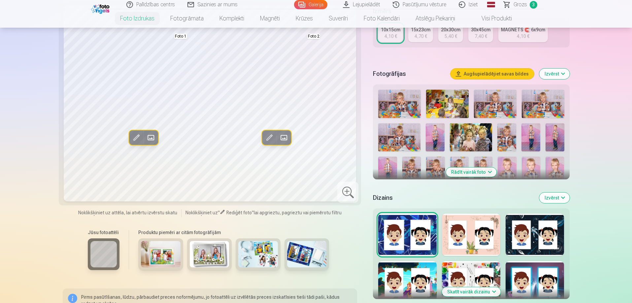
click at [169, 249] on img at bounding box center [161, 254] width 40 height 26
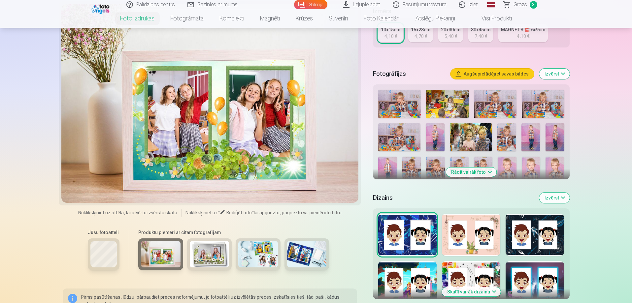
click at [211, 252] on img at bounding box center [210, 254] width 40 height 26
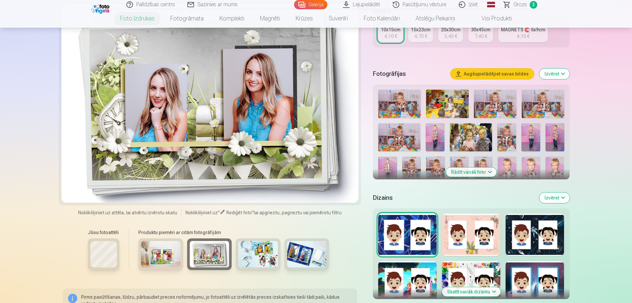
click at [259, 251] on img at bounding box center [258, 254] width 40 height 26
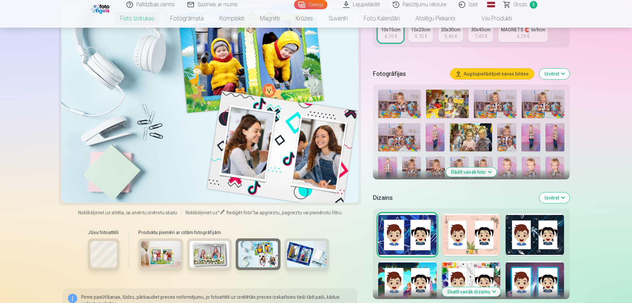
click at [298, 254] on img at bounding box center [307, 254] width 40 height 26
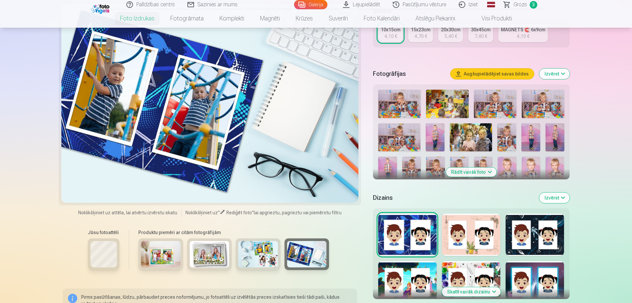
click at [261, 256] on img at bounding box center [258, 254] width 40 height 26
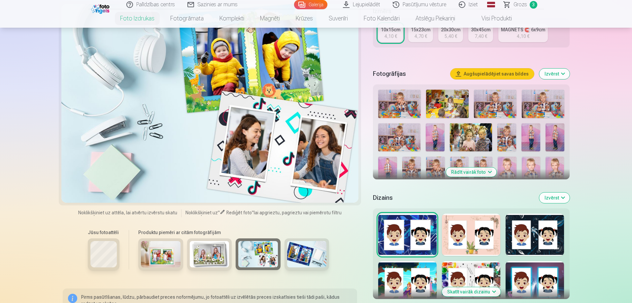
click at [213, 255] on img at bounding box center [210, 254] width 40 height 26
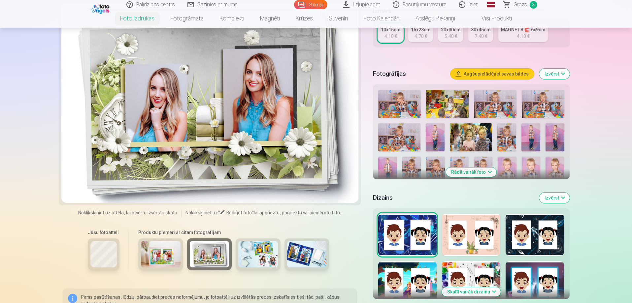
click at [153, 255] on img at bounding box center [161, 254] width 40 height 26
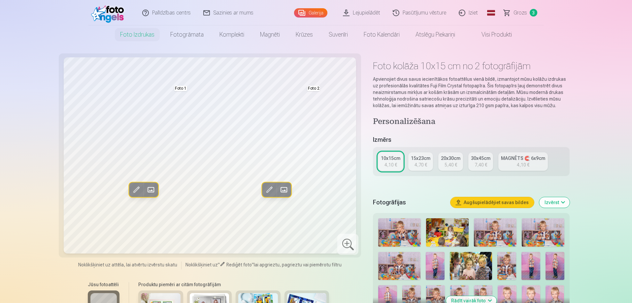
scroll to position [0, 0]
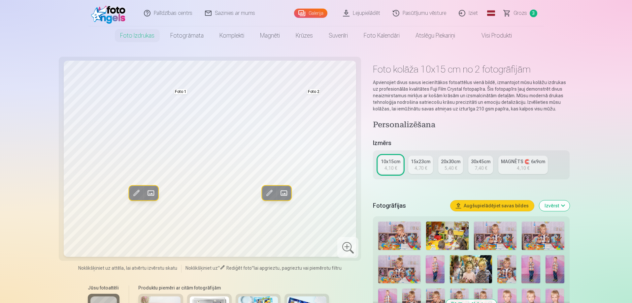
click at [484, 37] on link "Visi produkti" at bounding box center [491, 35] width 57 height 18
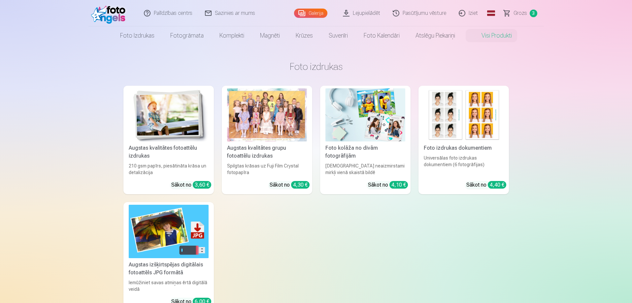
click at [465, 113] on img at bounding box center [464, 114] width 80 height 53
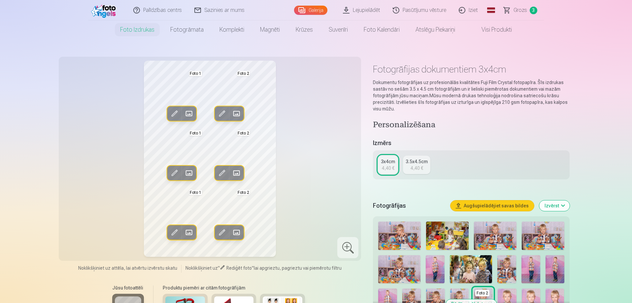
scroll to position [132, 0]
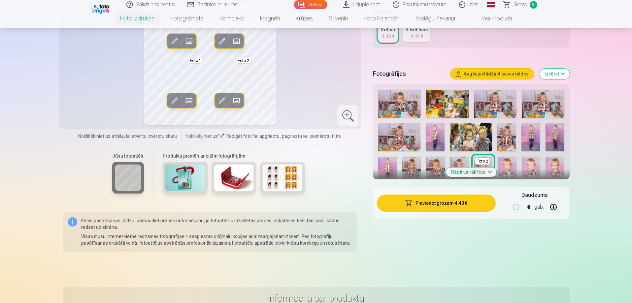
click at [190, 179] on img at bounding box center [185, 178] width 40 height 26
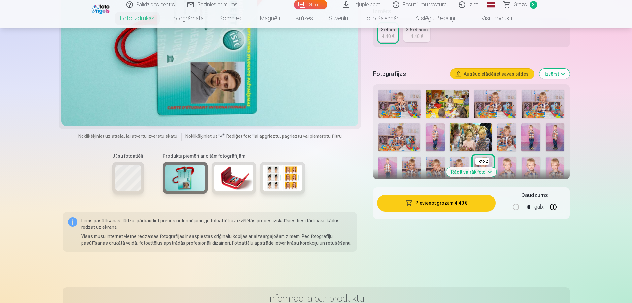
click at [229, 183] on img at bounding box center [234, 178] width 40 height 26
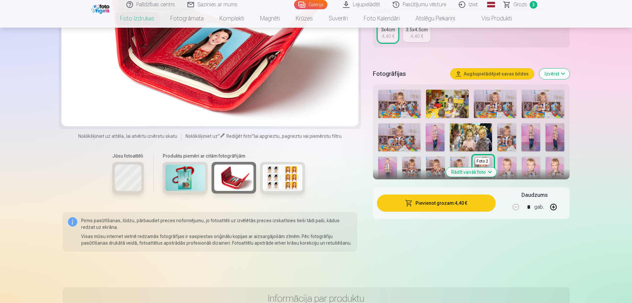
click at [271, 184] on img at bounding box center [283, 178] width 40 height 26
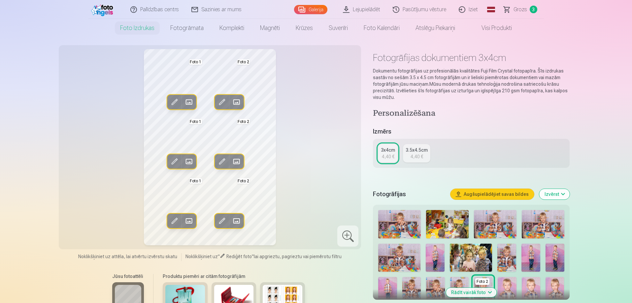
scroll to position [0, 0]
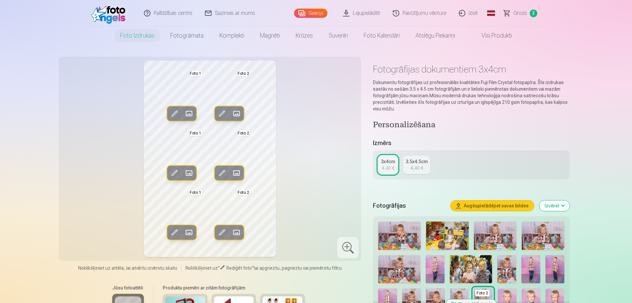
click at [313, 11] on link "Galerija" at bounding box center [310, 13] width 33 height 9
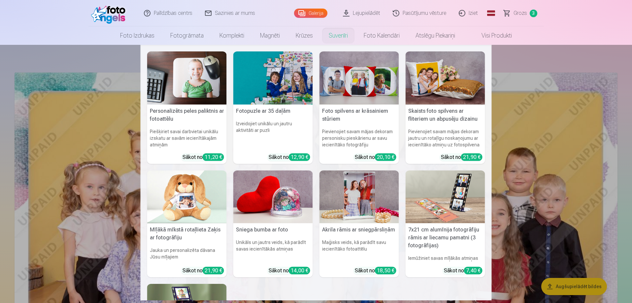
click at [590, 72] on nav "Personalizēts peles paliktnis ar fotoattēlu Piešķiriet savai darbvietai unikālu…" at bounding box center [316, 173] width 632 height 256
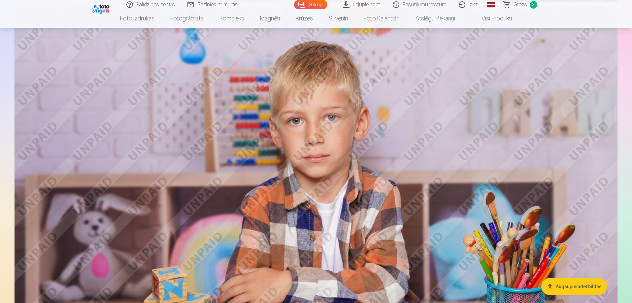
click at [466, 194] on img at bounding box center [316, 208] width 603 height 402
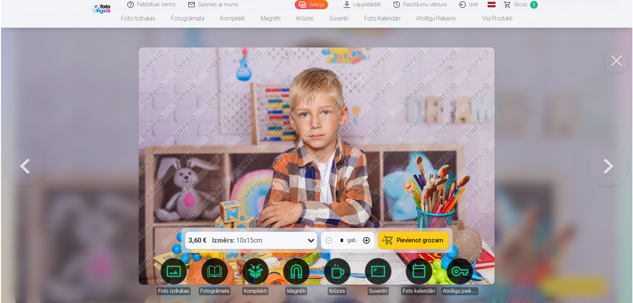
scroll to position [1289, 0]
click at [614, 168] on button at bounding box center [609, 166] width 42 height 110
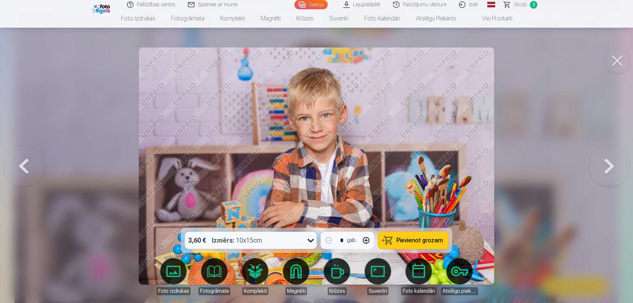
click at [614, 168] on button at bounding box center [609, 166] width 42 height 110
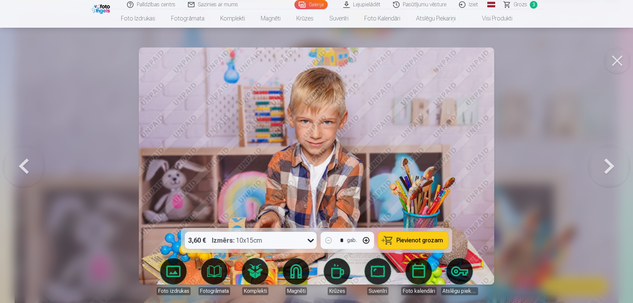
click at [614, 168] on button at bounding box center [609, 166] width 42 height 110
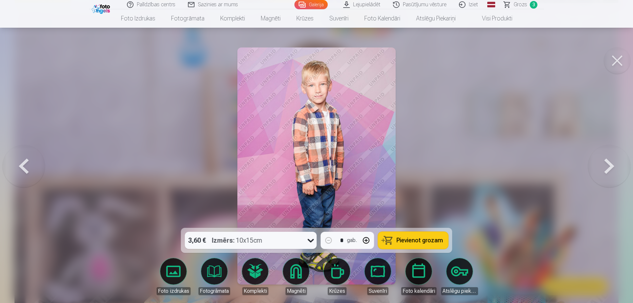
click at [614, 168] on button at bounding box center [609, 166] width 42 height 110
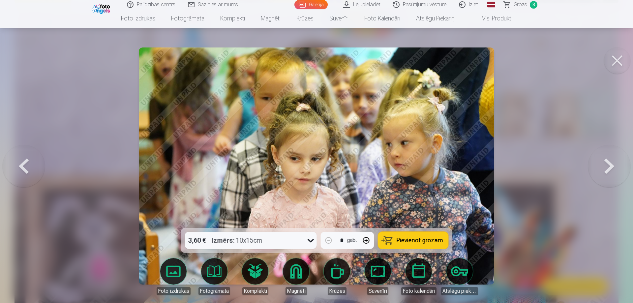
click at [614, 168] on button at bounding box center [609, 166] width 42 height 110
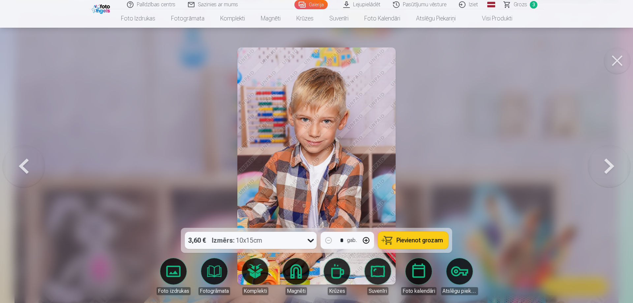
click at [614, 168] on button at bounding box center [609, 166] width 42 height 110
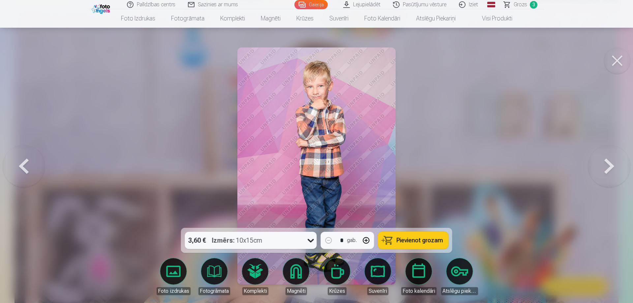
click at [614, 168] on button at bounding box center [609, 166] width 42 height 110
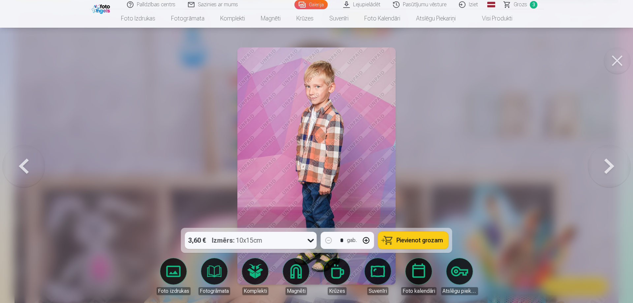
click at [614, 168] on button at bounding box center [609, 166] width 42 height 110
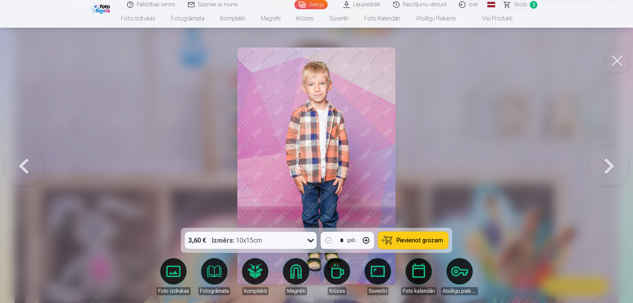
click at [616, 66] on button at bounding box center [617, 60] width 26 height 26
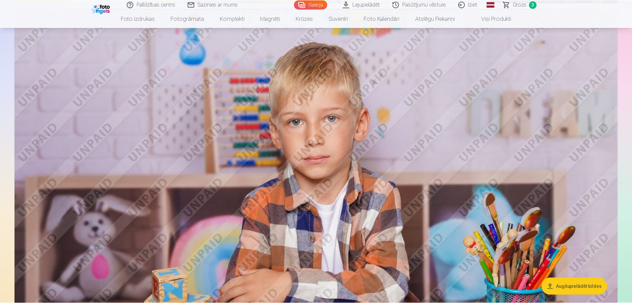
scroll to position [1286, 0]
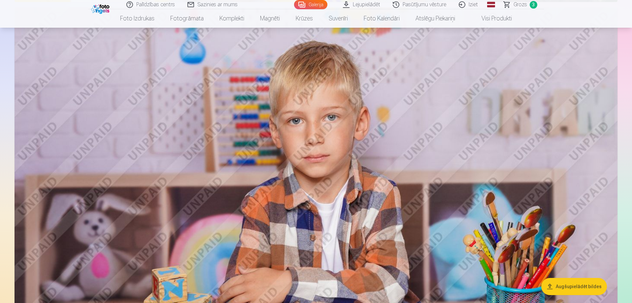
click at [498, 20] on link "Visi produkti" at bounding box center [491, 18] width 57 height 18
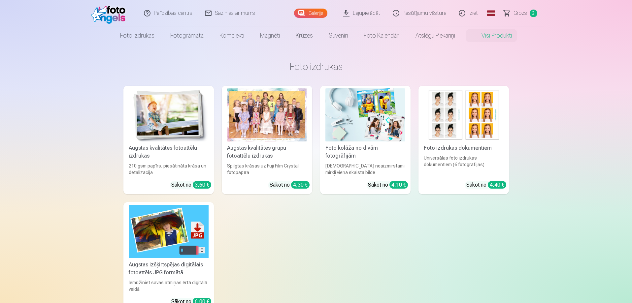
click at [181, 134] on img at bounding box center [169, 114] width 80 height 53
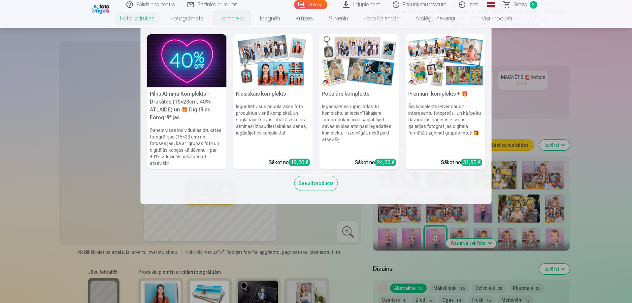
scroll to position [99, 0]
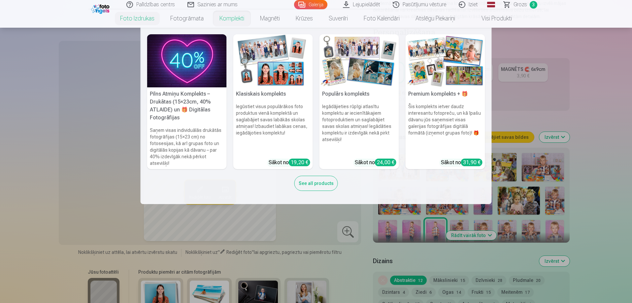
click at [595, 49] on nav "Pilns Atmiņu Komplekts – Drukātas (15×23cm, 40% ATLAIDE) un 🎁 Digitālas Fotogrā…" at bounding box center [316, 116] width 632 height 176
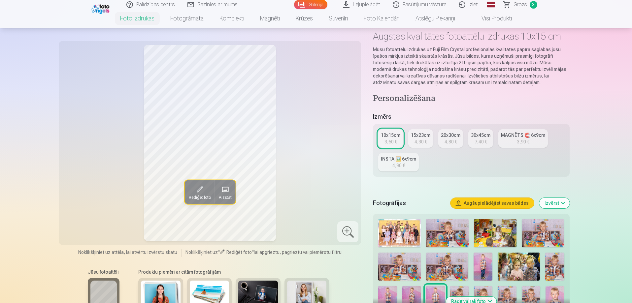
scroll to position [132, 0]
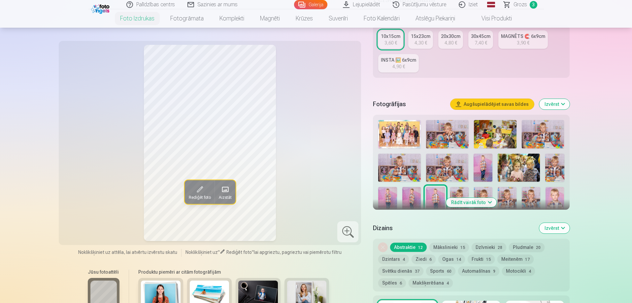
click at [492, 204] on button "Rādīt vairāk foto" at bounding box center [471, 202] width 50 height 9
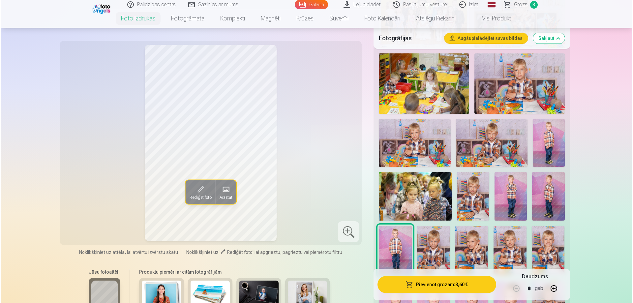
scroll to position [297, 0]
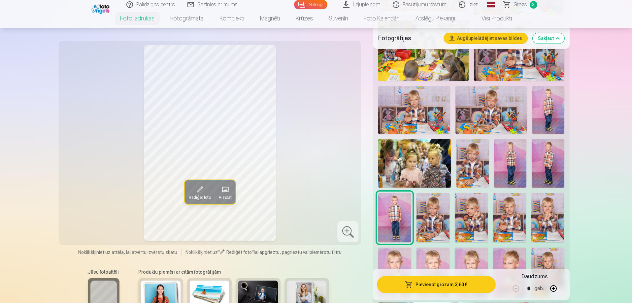
click at [505, 164] on img at bounding box center [510, 163] width 32 height 48
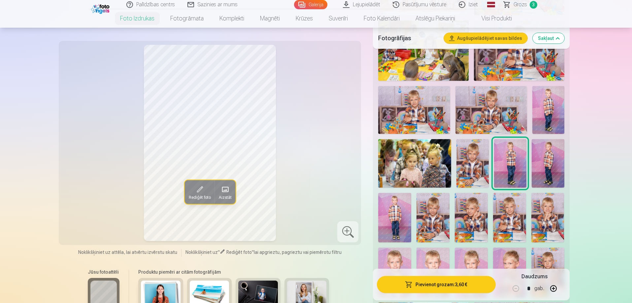
click at [402, 222] on img at bounding box center [394, 217] width 33 height 49
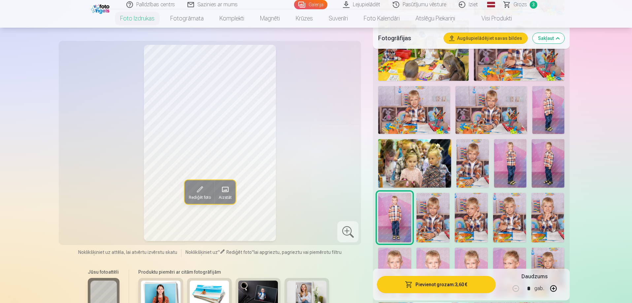
click at [440, 286] on button "Pievienot grozam : 3,60 €" at bounding box center [436, 284] width 118 height 17
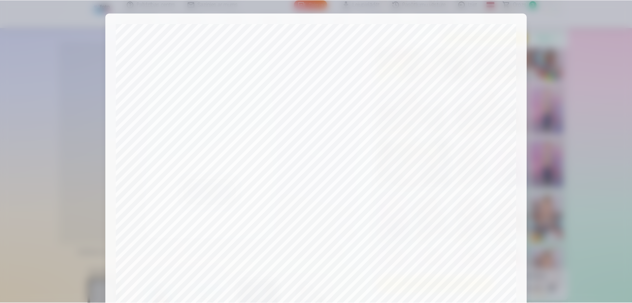
scroll to position [172, 0]
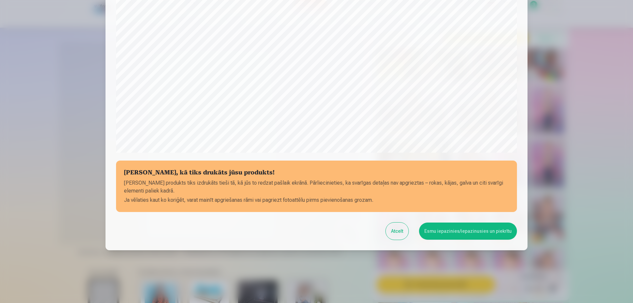
click at [393, 233] on button "Atcelt" at bounding box center [397, 231] width 23 height 17
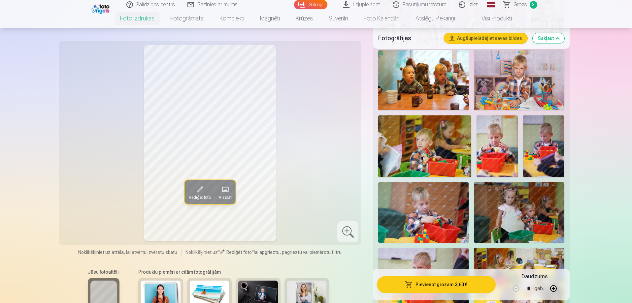
scroll to position [561, 0]
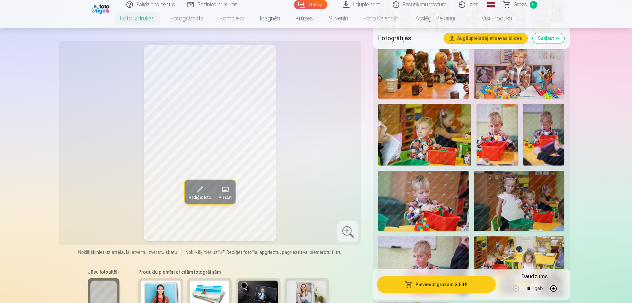
click at [417, 131] on img at bounding box center [424, 135] width 93 height 62
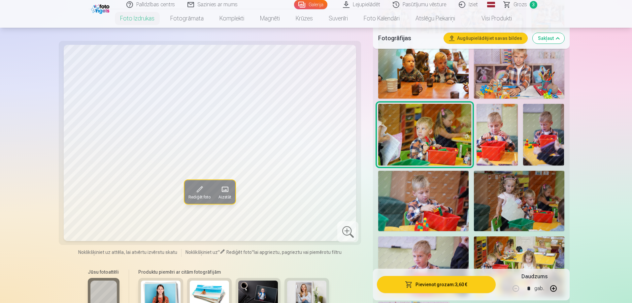
click at [198, 195] on span "Rediģēt foto" at bounding box center [199, 197] width 22 height 5
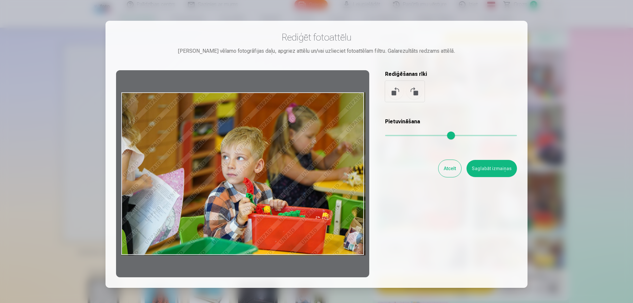
drag, startPoint x: 121, startPoint y: 255, endPoint x: 137, endPoint y: 254, distance: 16.2
click at [137, 254] on div at bounding box center [242, 173] width 253 height 207
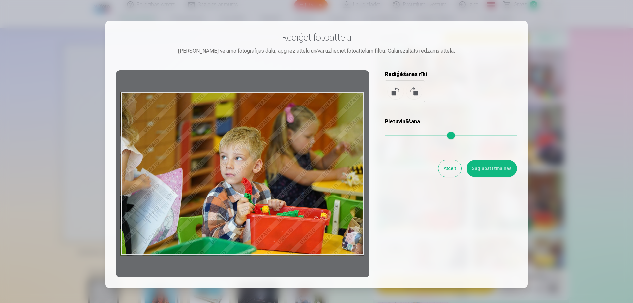
drag, startPoint x: 190, startPoint y: 228, endPoint x: 166, endPoint y: 229, distance: 23.8
click at [161, 230] on div at bounding box center [242, 173] width 253 height 207
drag, startPoint x: 262, startPoint y: 207, endPoint x: 237, endPoint y: 209, distance: 24.8
click at [237, 209] on div at bounding box center [242, 173] width 253 height 207
click at [311, 142] on div at bounding box center [242, 173] width 253 height 207
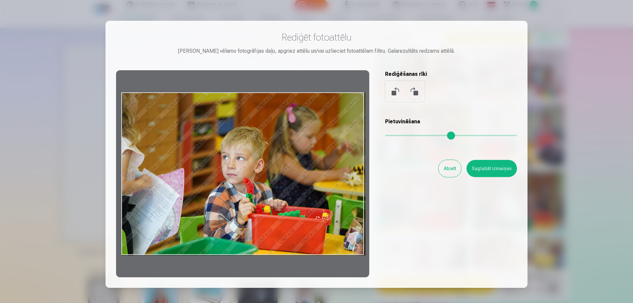
drag, startPoint x: 315, startPoint y: 147, endPoint x: 324, endPoint y: 155, distance: 12.4
click at [324, 155] on div at bounding box center [242, 173] width 253 height 207
click at [397, 90] on button at bounding box center [396, 91] width 16 height 16
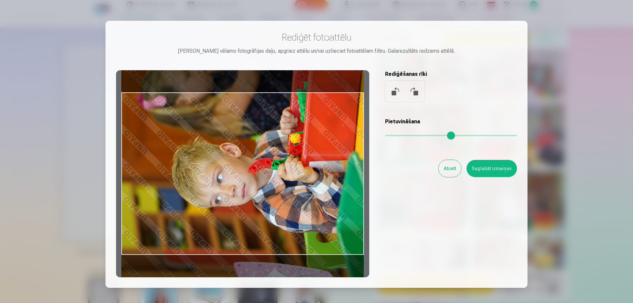
click at [494, 169] on button "Saglabāt izmaiņas" at bounding box center [492, 168] width 50 height 17
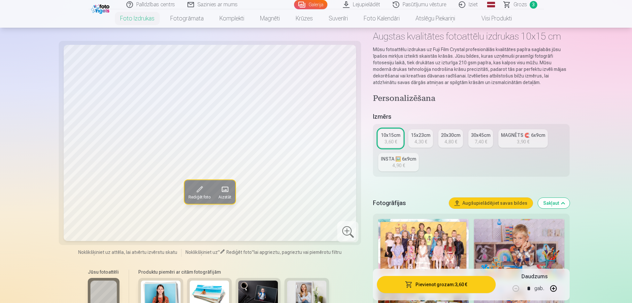
scroll to position [0, 0]
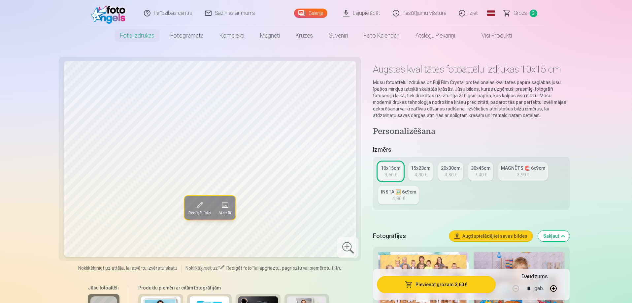
click at [392, 165] on div "10x15cm" at bounding box center [390, 168] width 19 height 7
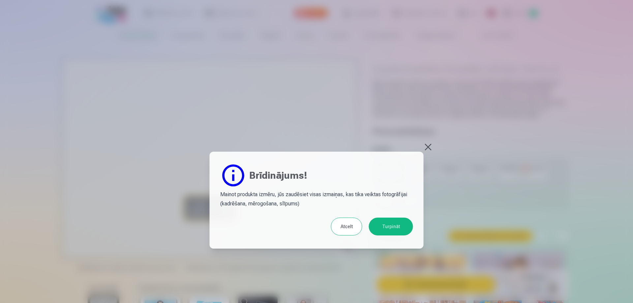
click at [342, 226] on button "Atcelt" at bounding box center [346, 227] width 31 height 18
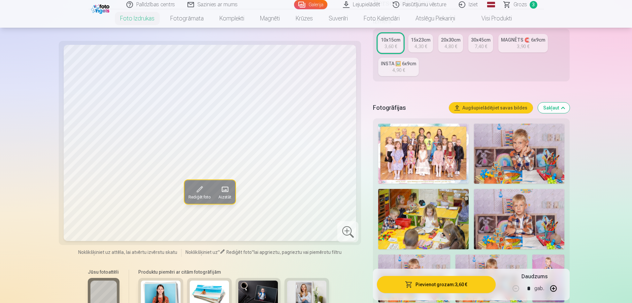
scroll to position [132, 0]
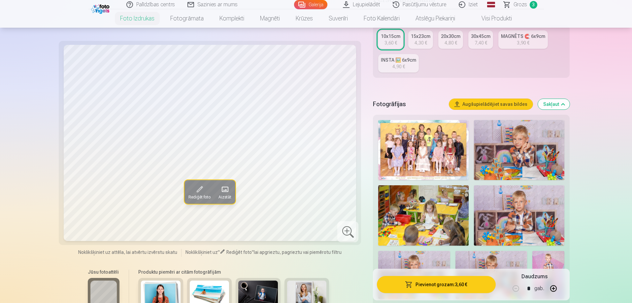
click at [398, 66] on div "4,90 €" at bounding box center [398, 66] width 13 height 7
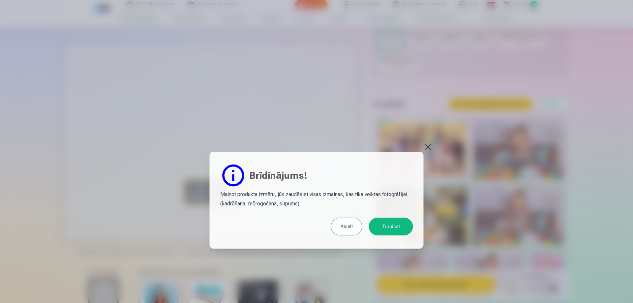
click at [425, 149] on button at bounding box center [428, 146] width 9 height 9
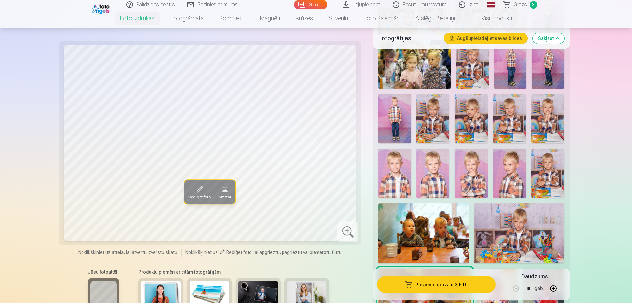
scroll to position [561, 0]
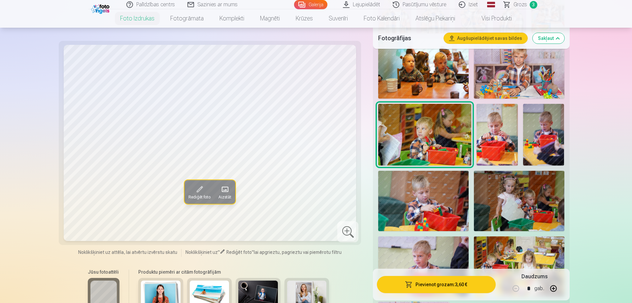
click at [349, 229] on div at bounding box center [347, 231] width 21 height 21
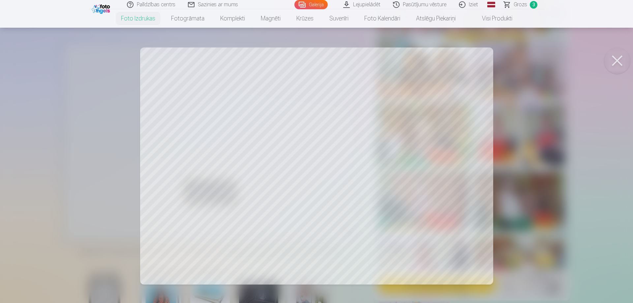
click at [619, 60] on button at bounding box center [617, 60] width 26 height 26
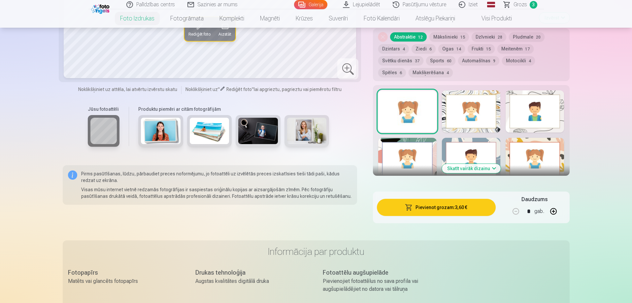
scroll to position [924, 0]
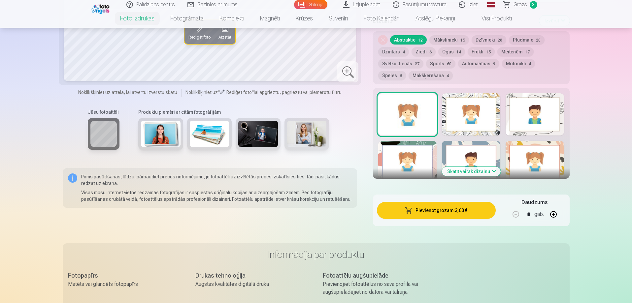
click at [466, 170] on button "Skatīt vairāk dizainu" at bounding box center [471, 171] width 59 height 9
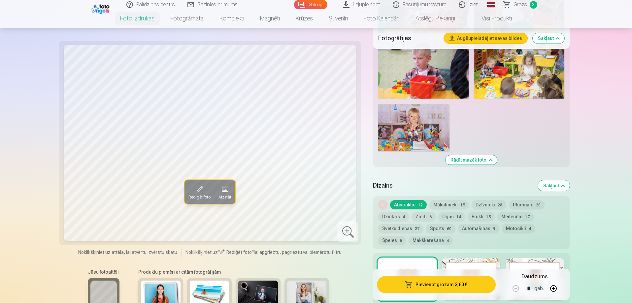
scroll to position [660, 0]
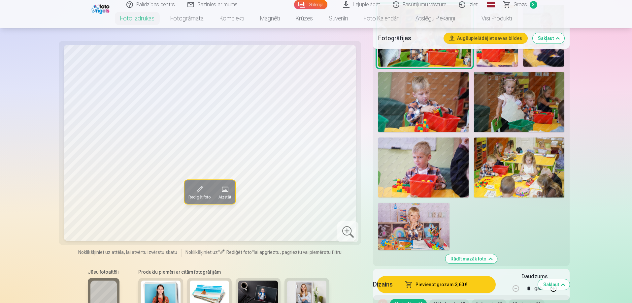
click at [446, 161] on img at bounding box center [423, 168] width 90 height 60
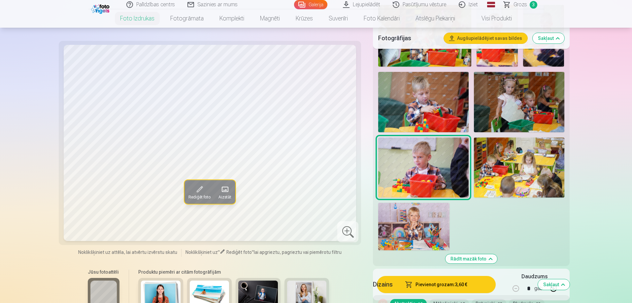
click at [421, 220] on img at bounding box center [413, 226] width 71 height 47
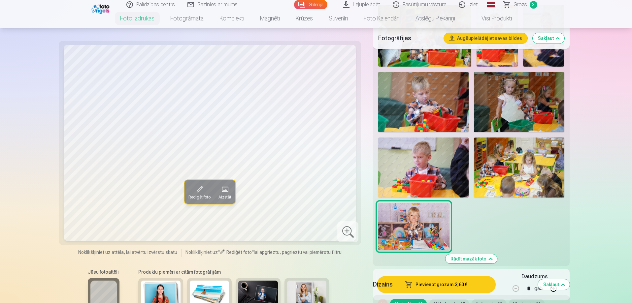
click at [203, 191] on span at bounding box center [199, 189] width 11 height 11
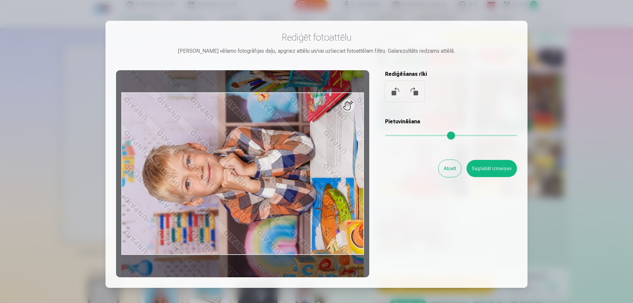
click at [397, 93] on button at bounding box center [396, 91] width 16 height 16
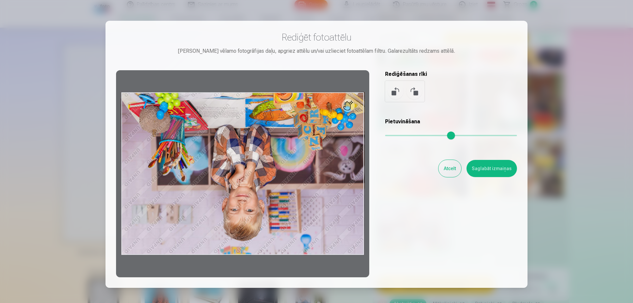
click at [397, 93] on button at bounding box center [396, 91] width 16 height 16
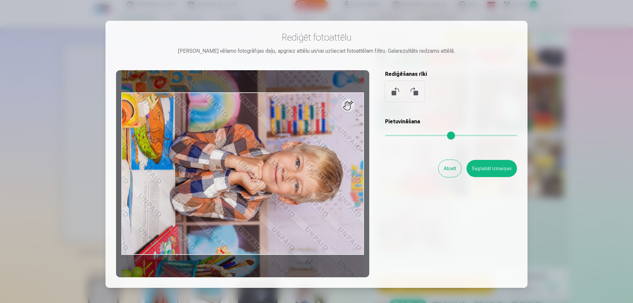
click at [397, 93] on button at bounding box center [396, 91] width 16 height 16
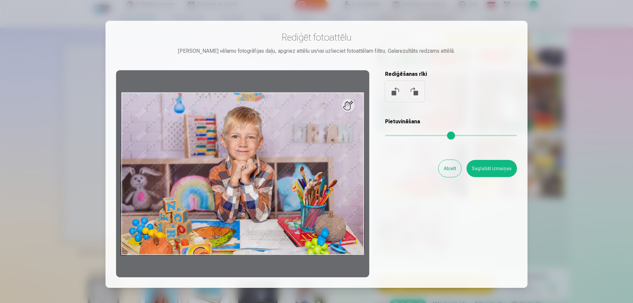
click at [449, 173] on button "Atcelt" at bounding box center [450, 168] width 23 height 17
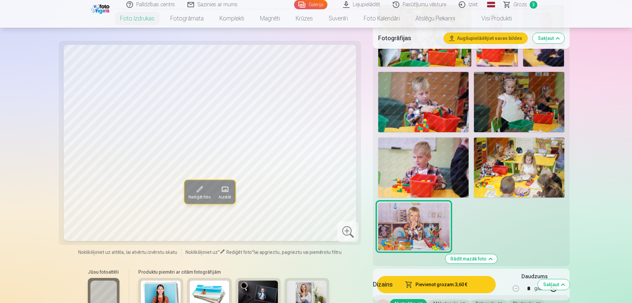
click at [198, 192] on span at bounding box center [199, 189] width 11 height 11
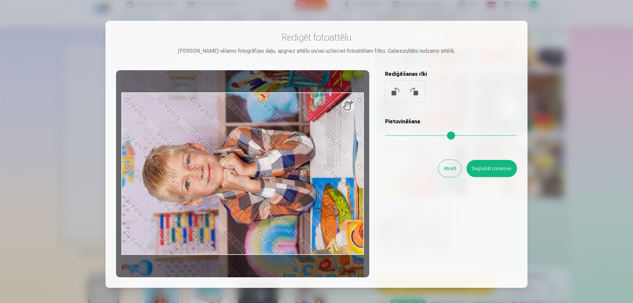
click at [393, 92] on button at bounding box center [396, 91] width 16 height 16
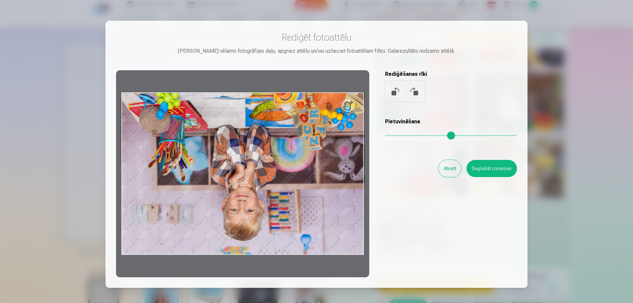
click at [393, 92] on button at bounding box center [396, 91] width 16 height 16
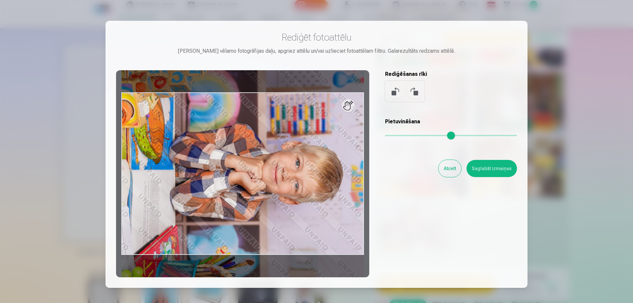
click at [393, 92] on button at bounding box center [396, 91] width 16 height 16
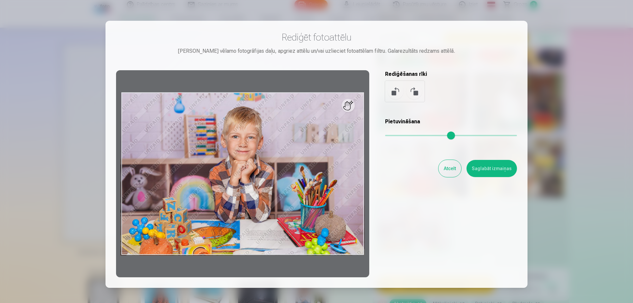
click at [514, 169] on button "Saglabāt izmaiņas" at bounding box center [492, 168] width 50 height 17
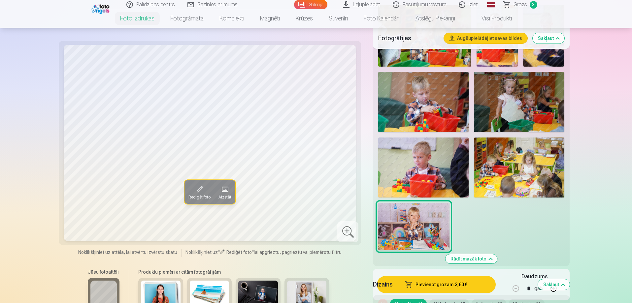
click at [410, 170] on img at bounding box center [423, 168] width 90 height 60
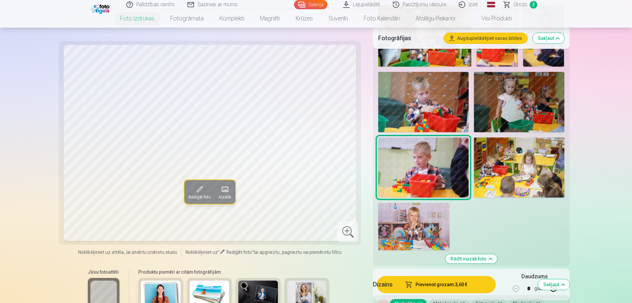
click at [427, 112] on img at bounding box center [423, 102] width 90 height 60
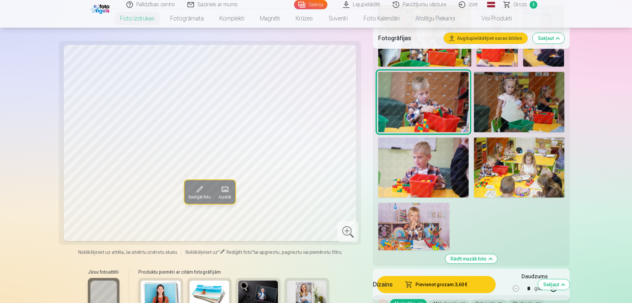
click at [498, 105] on img at bounding box center [519, 102] width 90 height 60
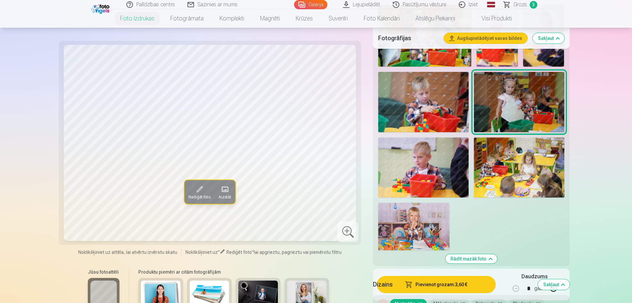
click at [522, 159] on img at bounding box center [519, 168] width 90 height 60
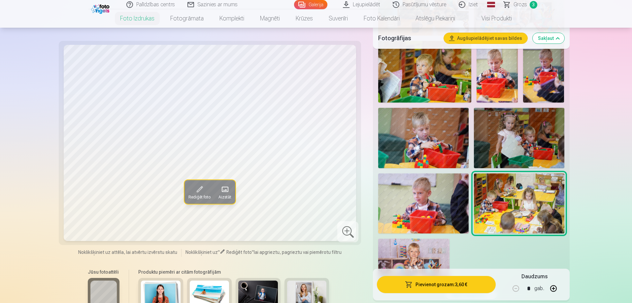
scroll to position [594, 0]
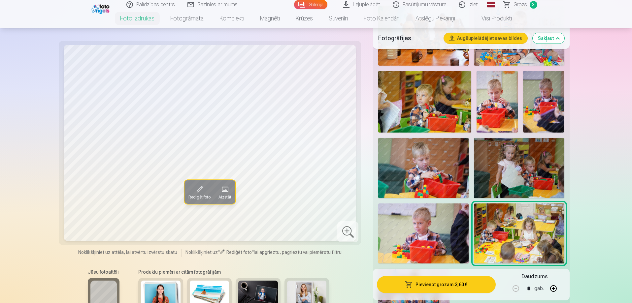
click at [507, 110] on img at bounding box center [496, 102] width 41 height 62
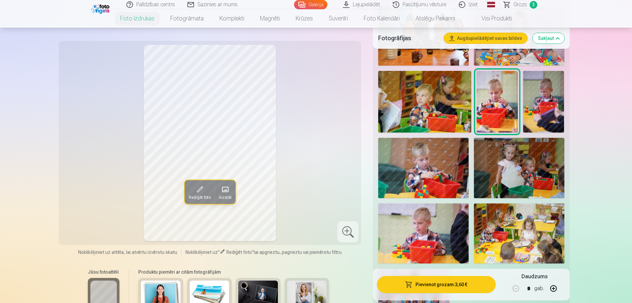
click at [543, 110] on img at bounding box center [543, 102] width 41 height 62
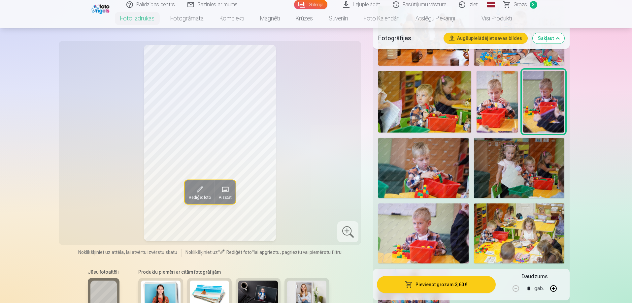
click at [427, 111] on img at bounding box center [424, 102] width 93 height 62
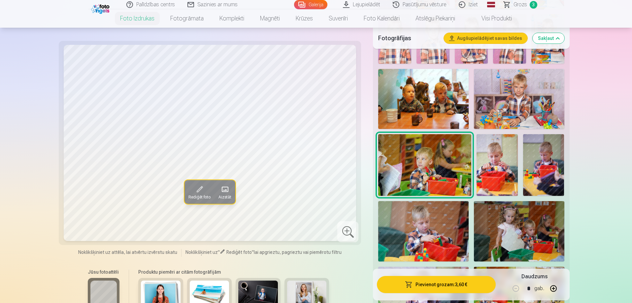
scroll to position [528, 0]
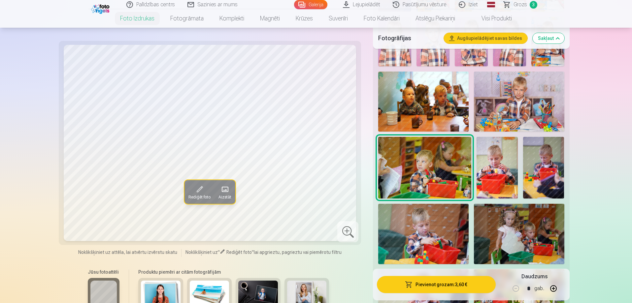
click at [518, 110] on img at bounding box center [519, 102] width 90 height 60
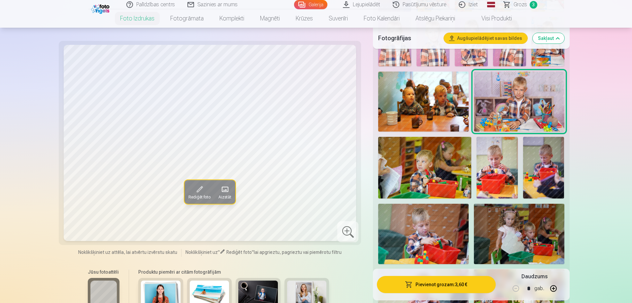
click at [438, 107] on img at bounding box center [423, 102] width 90 height 60
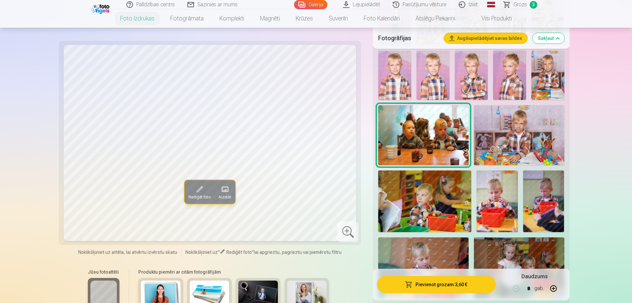
scroll to position [462, 0]
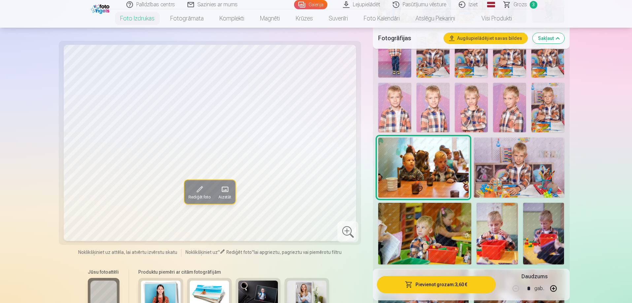
click at [399, 108] on img at bounding box center [394, 107] width 33 height 49
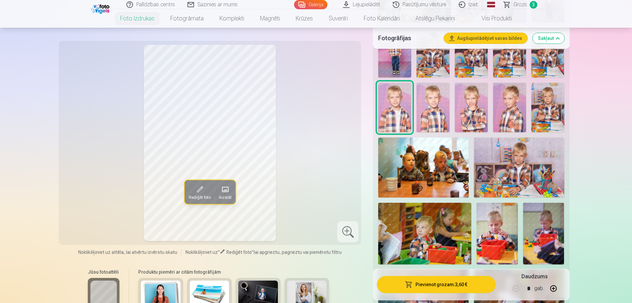
click at [429, 110] on img at bounding box center [432, 107] width 33 height 49
click at [468, 111] on img at bounding box center [471, 107] width 33 height 49
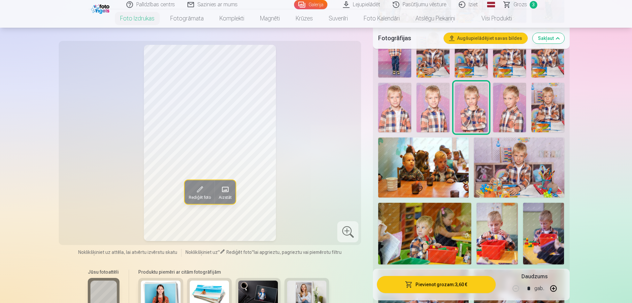
click at [546, 111] on img at bounding box center [547, 107] width 33 height 49
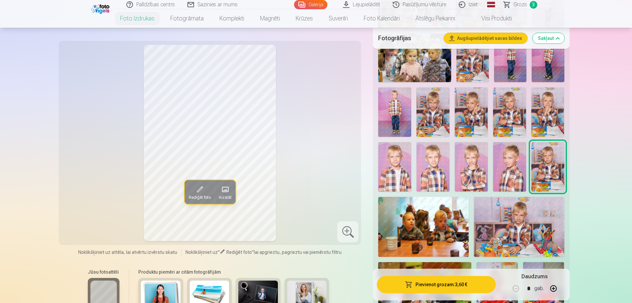
scroll to position [396, 0]
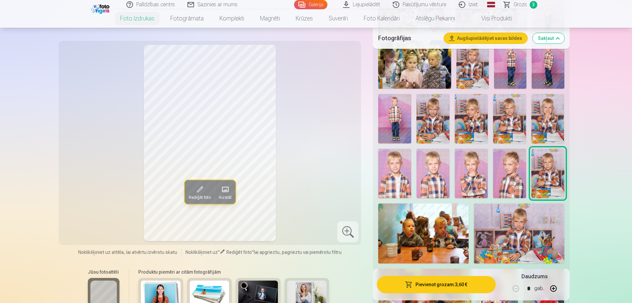
click at [536, 109] on img at bounding box center [547, 118] width 33 height 49
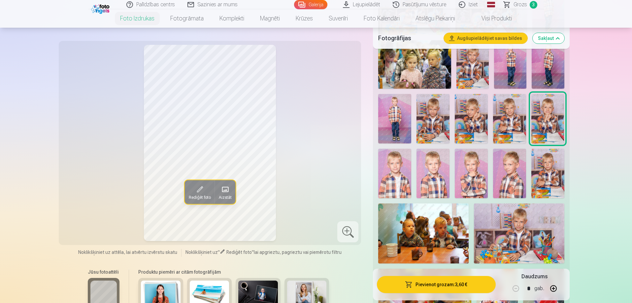
click at [520, 119] on img at bounding box center [509, 118] width 33 height 49
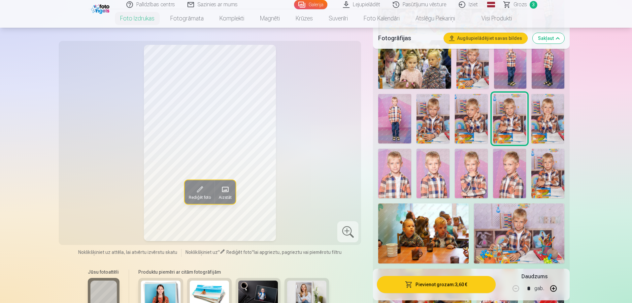
click at [479, 119] on img at bounding box center [471, 118] width 33 height 49
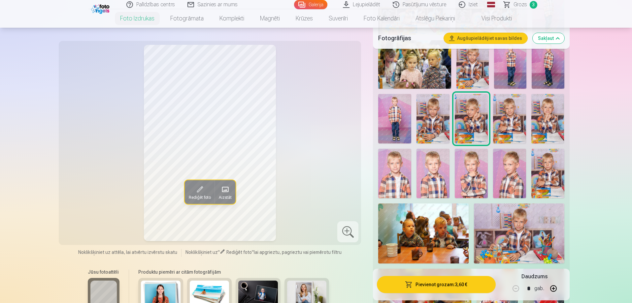
click at [426, 120] on img at bounding box center [432, 118] width 33 height 49
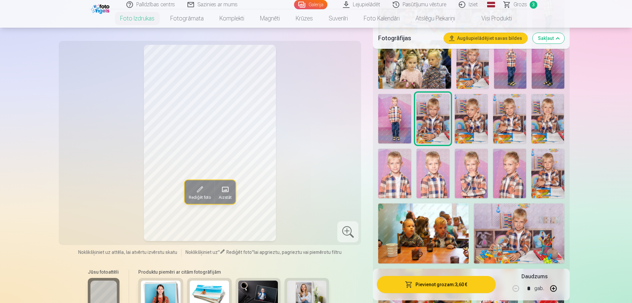
click at [389, 126] on img at bounding box center [394, 118] width 33 height 49
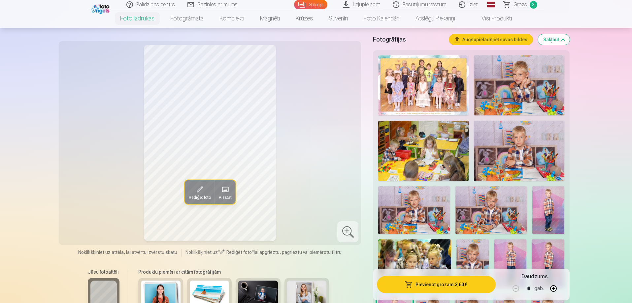
scroll to position [198, 0]
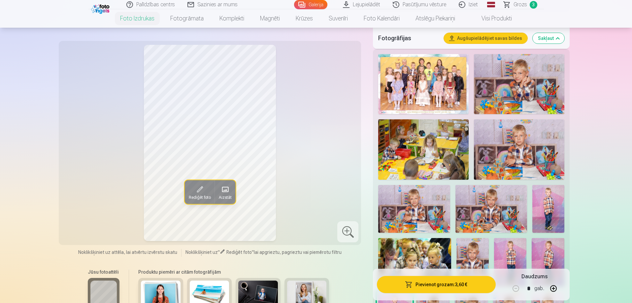
click at [525, 85] on img at bounding box center [519, 84] width 90 height 60
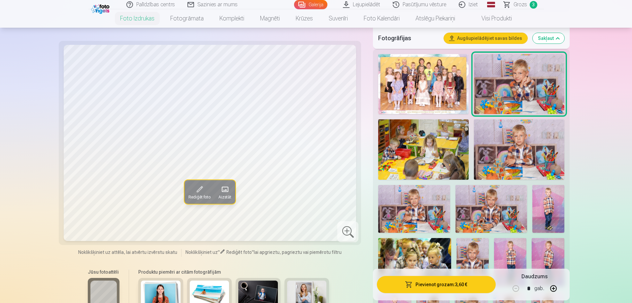
click at [525, 142] on img at bounding box center [519, 149] width 90 height 60
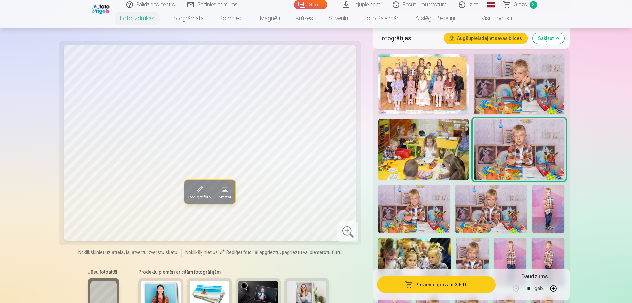
click at [499, 200] on img at bounding box center [491, 209] width 72 height 48
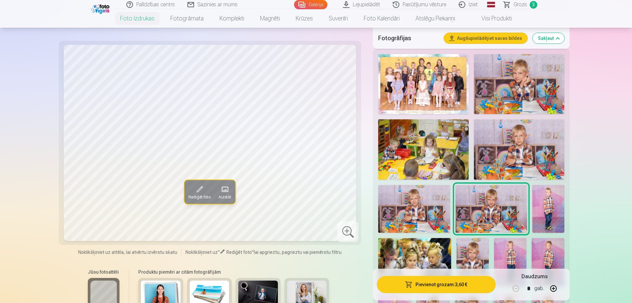
click at [416, 215] on img at bounding box center [414, 209] width 72 height 48
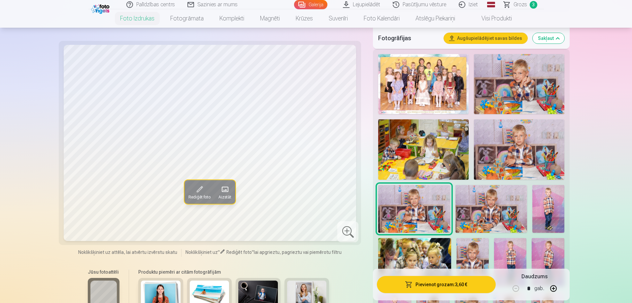
click at [523, 5] on span "Grozs" at bounding box center [520, 5] width 14 height 8
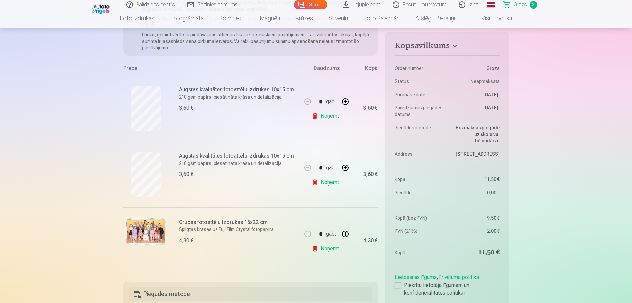
scroll to position [99, 0]
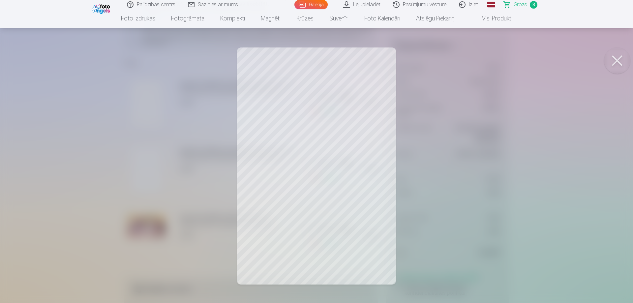
click at [617, 59] on button at bounding box center [617, 60] width 26 height 26
click at [620, 59] on button at bounding box center [617, 60] width 26 height 26
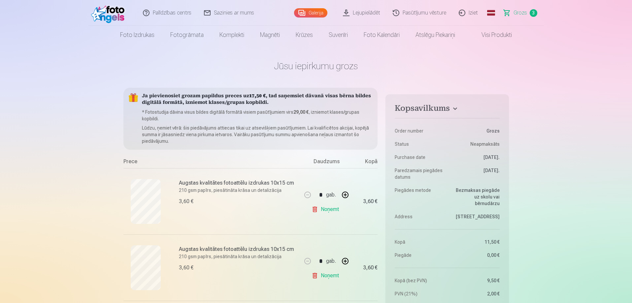
scroll to position [0, 0]
click at [304, 13] on link "Galerija" at bounding box center [310, 13] width 33 height 9
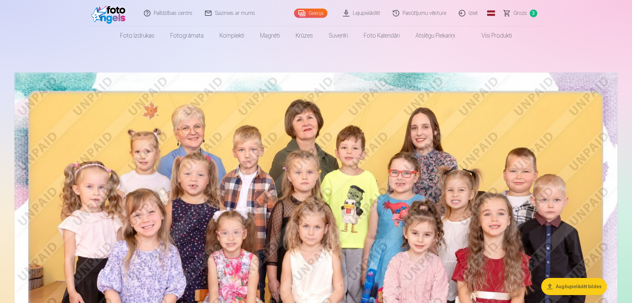
click at [476, 109] on img at bounding box center [316, 274] width 603 height 402
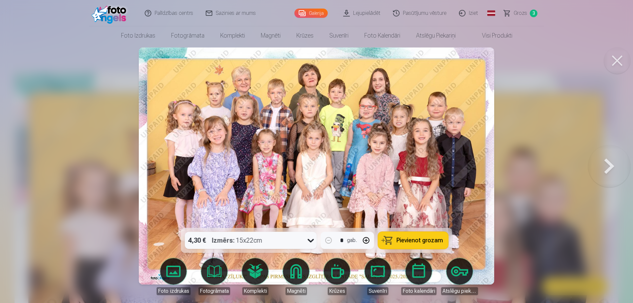
click at [613, 166] on button at bounding box center [609, 166] width 42 height 110
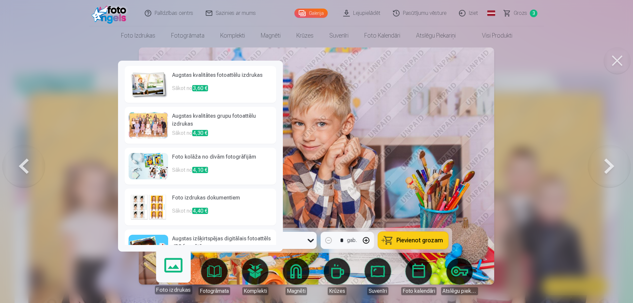
click at [180, 281] on link "Foto izdrukas" at bounding box center [173, 274] width 41 height 41
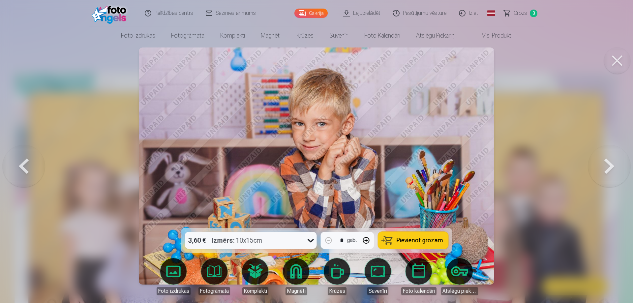
click at [618, 172] on button at bounding box center [609, 166] width 42 height 110
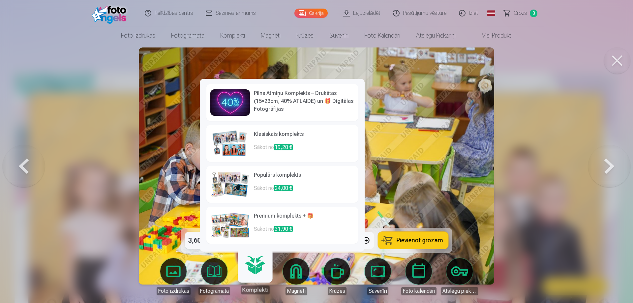
click at [595, 161] on button at bounding box center [609, 166] width 42 height 110
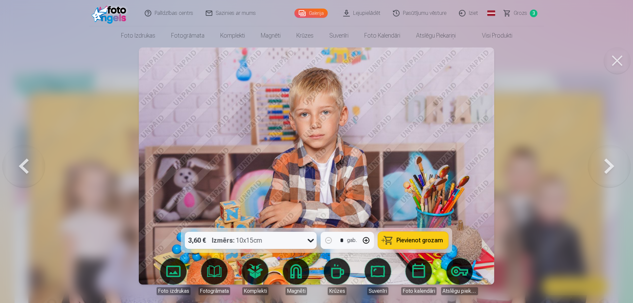
click at [622, 56] on button at bounding box center [617, 60] width 26 height 26
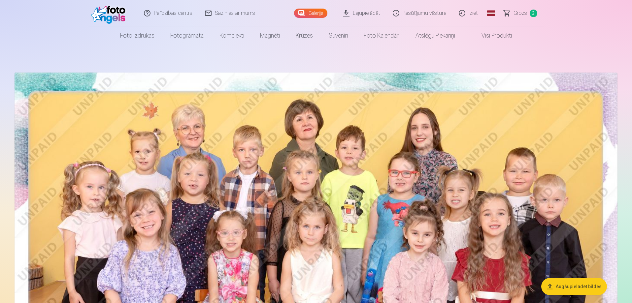
click at [488, 39] on link "Visi produkti" at bounding box center [491, 35] width 57 height 18
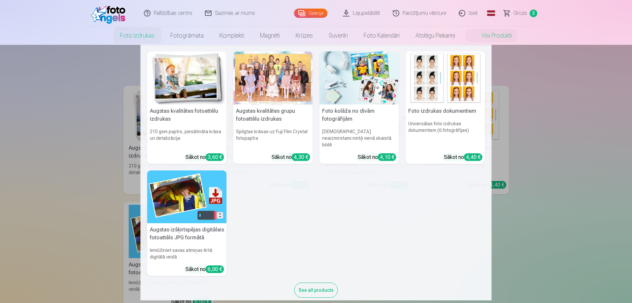
click at [131, 36] on link "Foto izdrukas" at bounding box center [137, 35] width 50 height 18
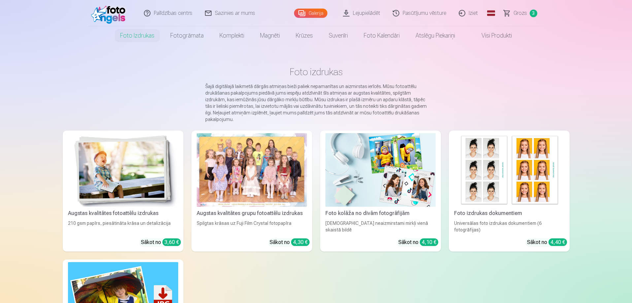
click at [77, 181] on img at bounding box center [123, 170] width 110 height 74
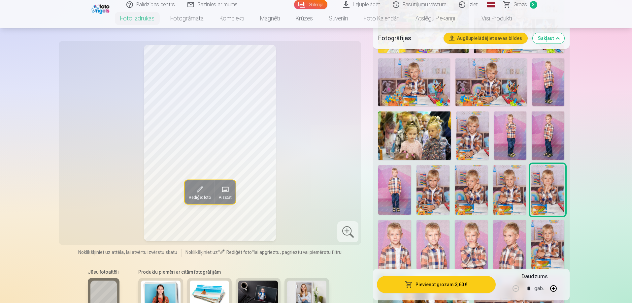
scroll to position [330, 0]
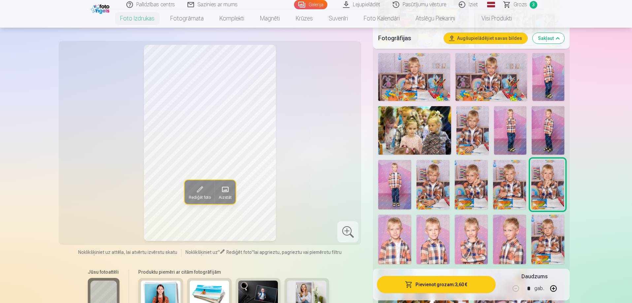
click at [514, 131] on img at bounding box center [510, 130] width 32 height 48
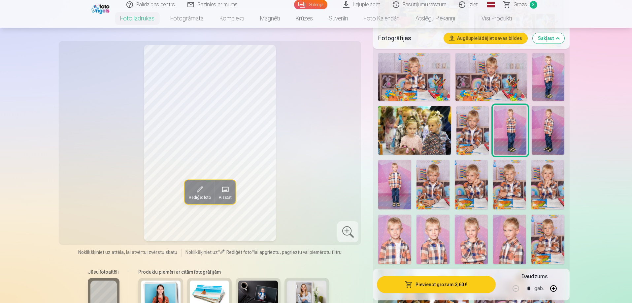
click at [486, 133] on img at bounding box center [472, 130] width 32 height 48
click at [547, 134] on img at bounding box center [547, 130] width 32 height 48
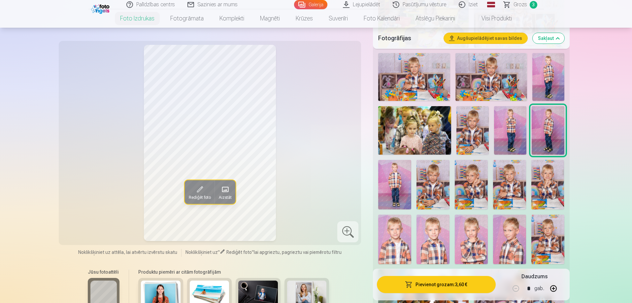
click at [389, 177] on img at bounding box center [394, 184] width 33 height 49
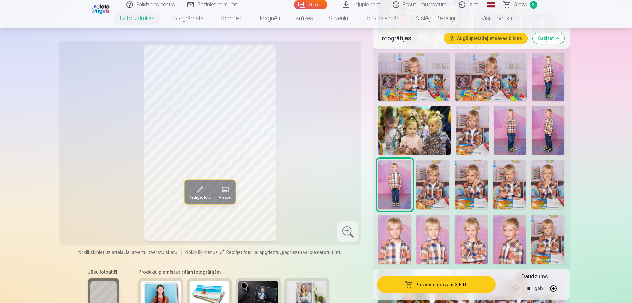
click at [425, 184] on img at bounding box center [432, 184] width 33 height 49
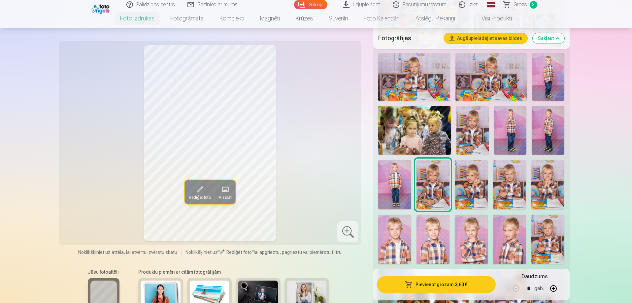
click at [484, 188] on img at bounding box center [471, 184] width 33 height 49
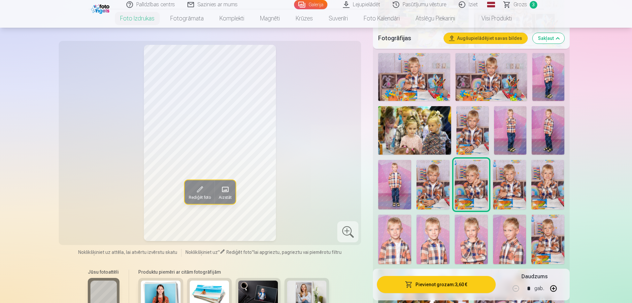
click at [439, 189] on img at bounding box center [432, 184] width 33 height 49
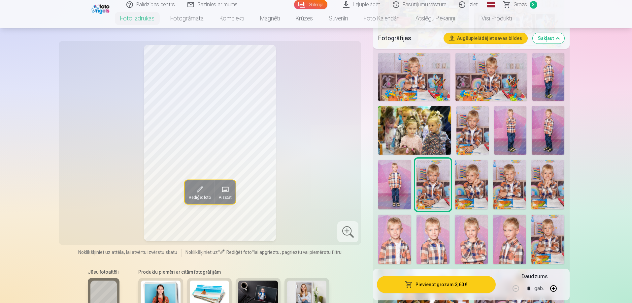
click at [539, 229] on img at bounding box center [547, 239] width 33 height 49
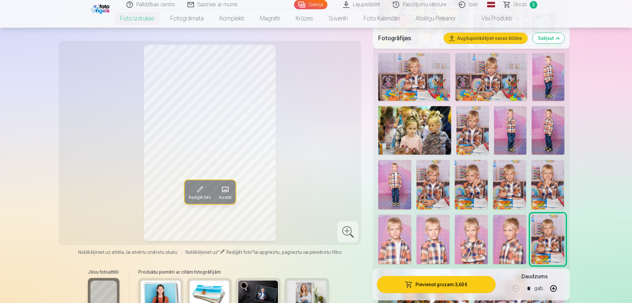
click at [546, 193] on img at bounding box center [547, 184] width 33 height 49
click at [512, 191] on img at bounding box center [509, 184] width 33 height 49
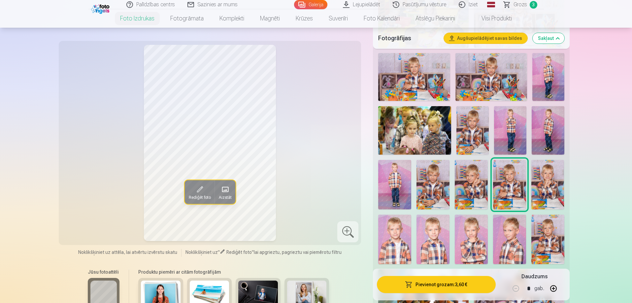
click at [556, 190] on img at bounding box center [547, 184] width 33 height 49
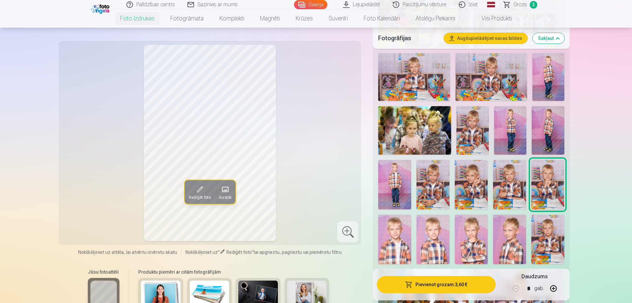
click at [398, 245] on img at bounding box center [394, 239] width 33 height 49
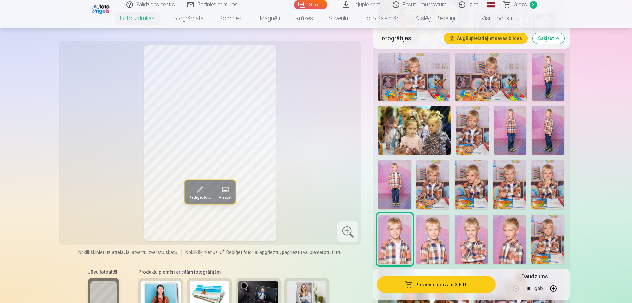
click at [418, 246] on img at bounding box center [432, 239] width 33 height 49
click at [473, 241] on img at bounding box center [471, 239] width 33 height 49
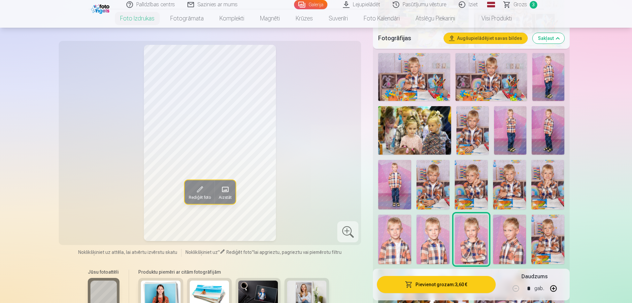
click at [506, 241] on img at bounding box center [509, 239] width 33 height 49
click at [481, 247] on img at bounding box center [471, 239] width 33 height 49
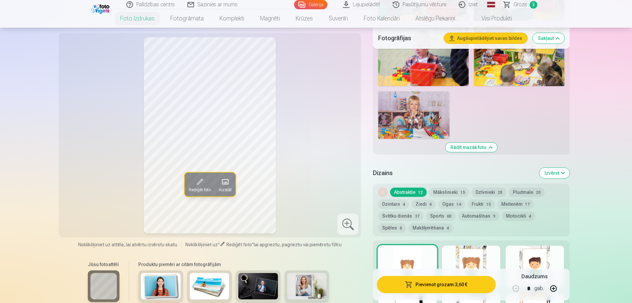
scroll to position [858, 0]
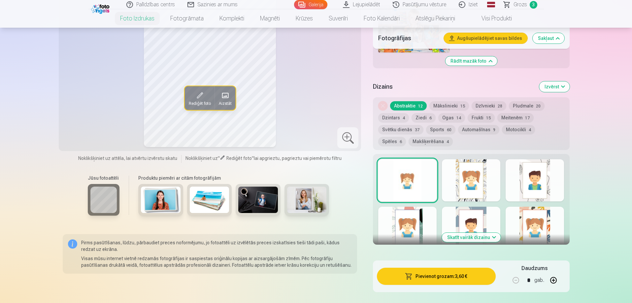
click at [469, 186] on div at bounding box center [471, 180] width 58 height 42
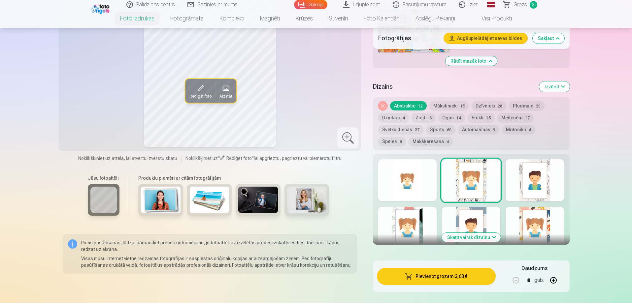
click at [533, 216] on div at bounding box center [534, 228] width 58 height 42
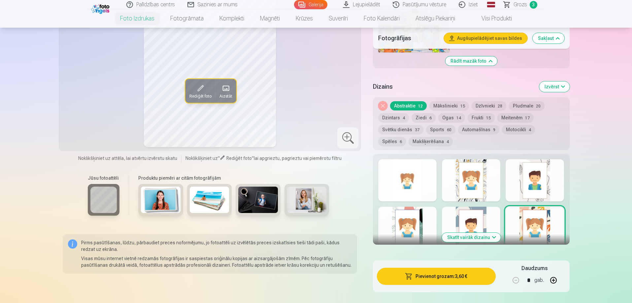
scroll to position [990, 0]
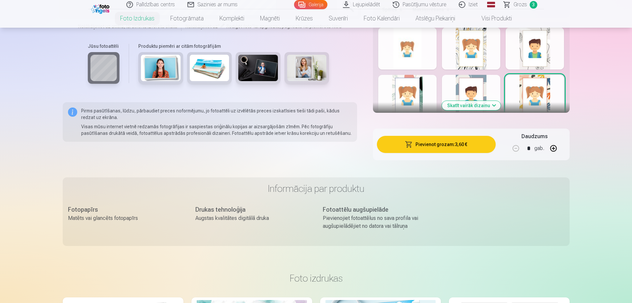
click at [469, 108] on button "Skatīt vairāk dizainu" at bounding box center [471, 105] width 59 height 9
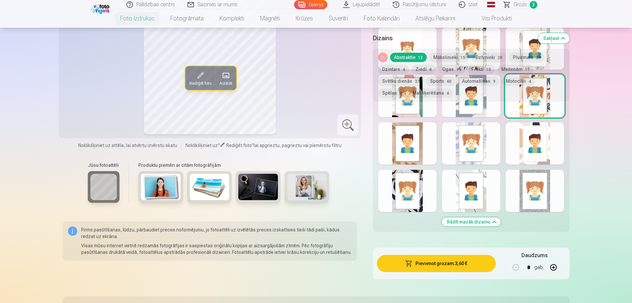
click at [413, 146] on div at bounding box center [407, 143] width 58 height 42
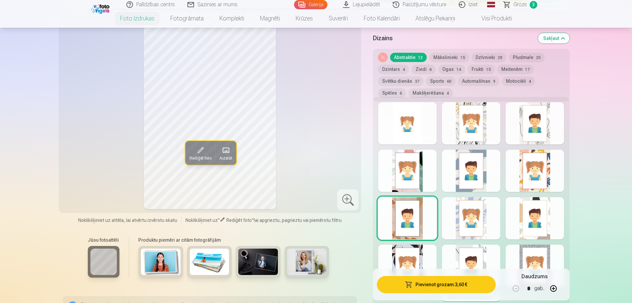
scroll to position [858, 0]
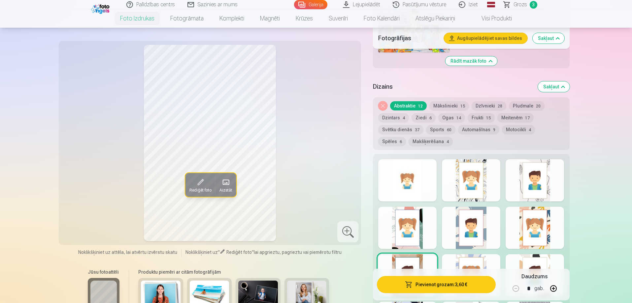
click at [449, 106] on button "Mākslinieki 15" at bounding box center [449, 105] width 40 height 9
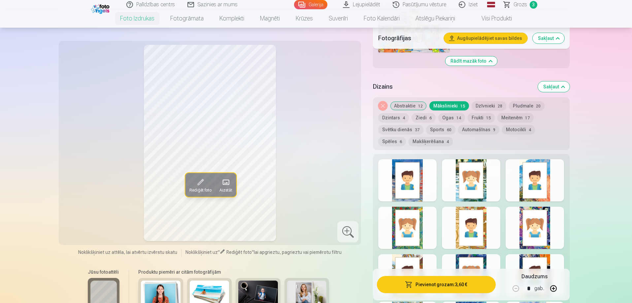
click at [490, 106] on button "Dzīvnieki 28" at bounding box center [488, 105] width 35 height 9
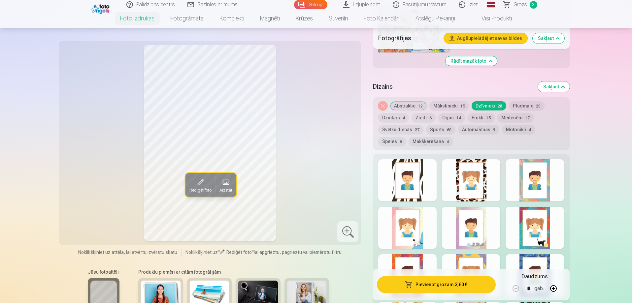
click at [417, 118] on button "Ziedi 6" at bounding box center [423, 117] width 24 height 9
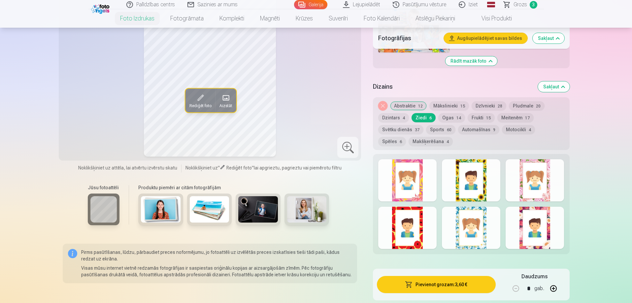
click at [447, 117] on button "Ogas 14" at bounding box center [451, 117] width 27 height 9
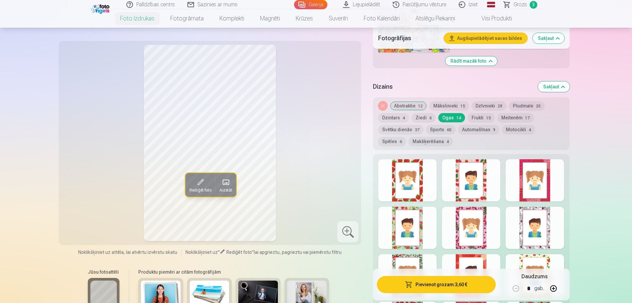
click at [397, 117] on button "Dzintars 4" at bounding box center [393, 117] width 31 height 9
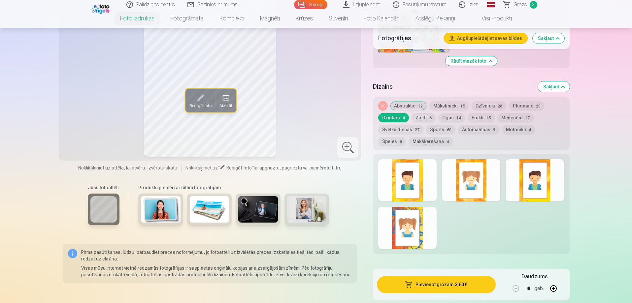
click at [403, 182] on div at bounding box center [407, 180] width 58 height 42
click at [528, 190] on div at bounding box center [534, 180] width 58 height 42
click at [414, 230] on div at bounding box center [407, 228] width 58 height 42
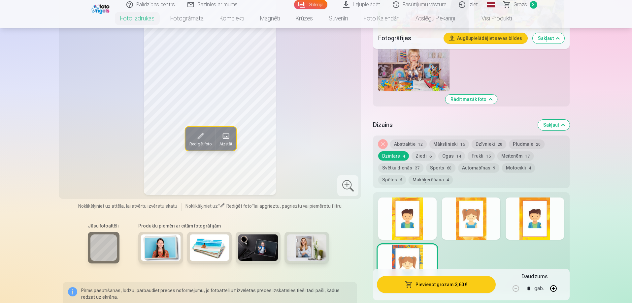
scroll to position [759, 0]
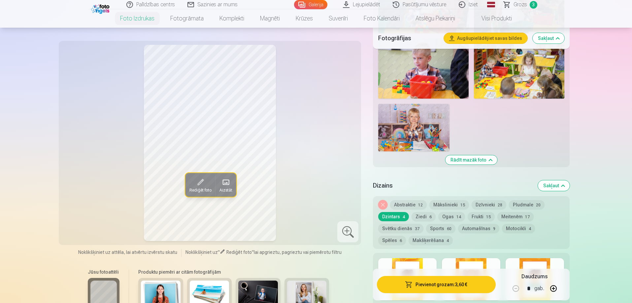
click at [436, 229] on button "Sports 60" at bounding box center [440, 228] width 29 height 9
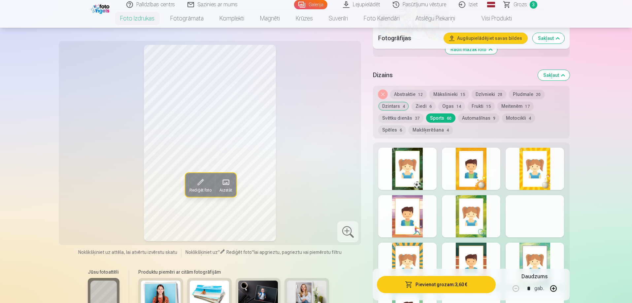
scroll to position [858, 0]
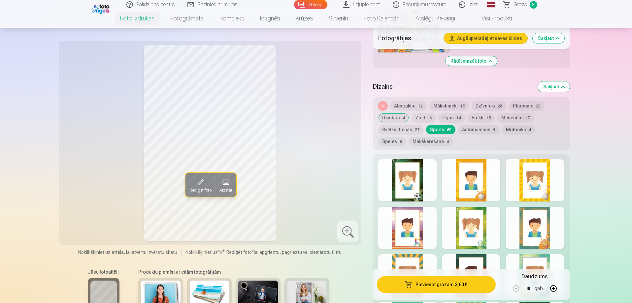
click at [408, 129] on button "Svētku dienās 37" at bounding box center [400, 129] width 45 height 9
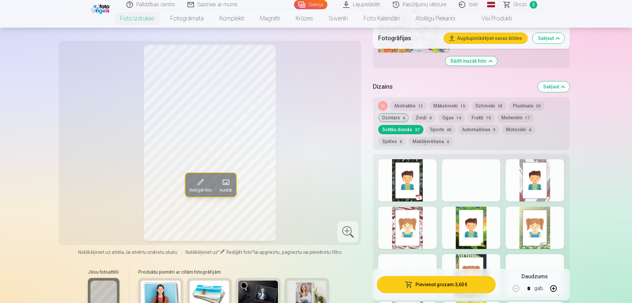
click at [517, 173] on div at bounding box center [534, 180] width 58 height 42
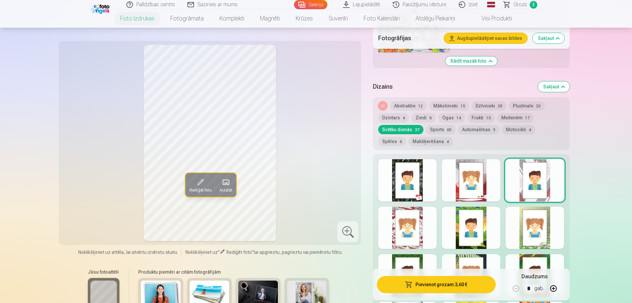
click at [489, 132] on button "Automašīnas 9" at bounding box center [478, 129] width 41 height 9
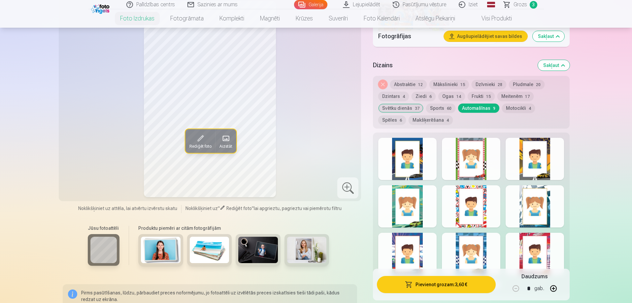
scroll to position [891, 0]
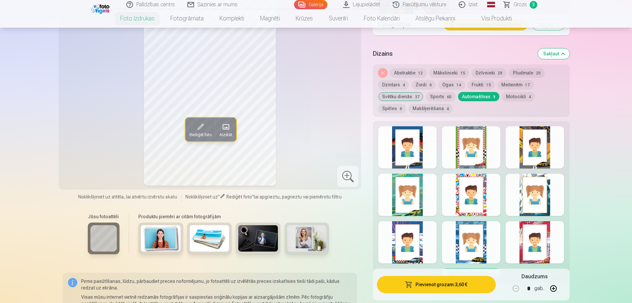
click at [532, 236] on div at bounding box center [534, 242] width 58 height 42
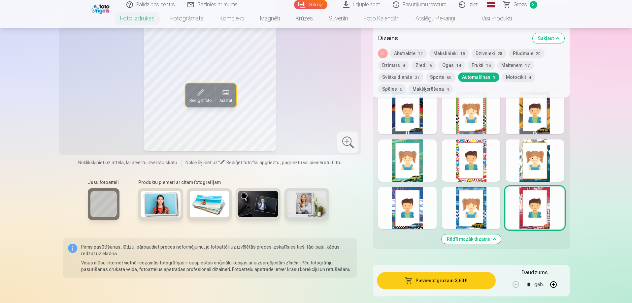
scroll to position [924, 0]
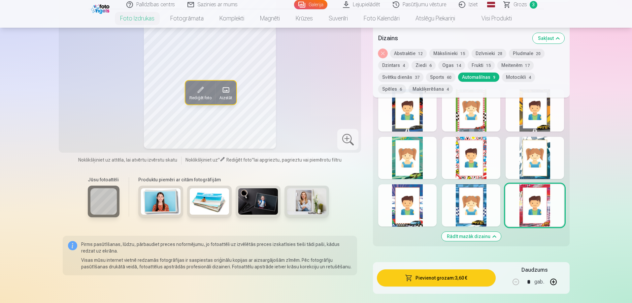
click at [412, 165] on div at bounding box center [407, 158] width 58 height 42
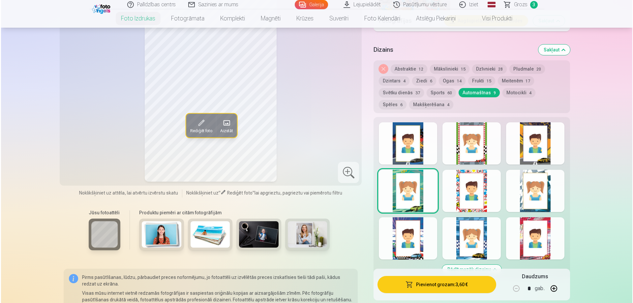
scroll to position [858, 0]
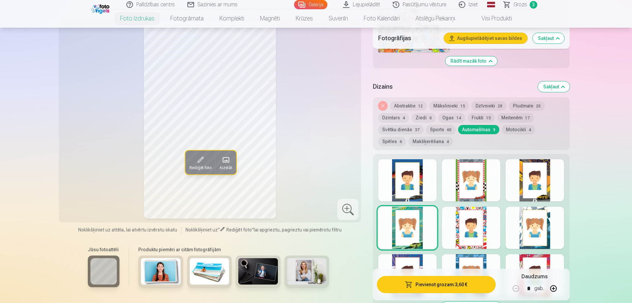
click at [418, 189] on div at bounding box center [407, 180] width 58 height 42
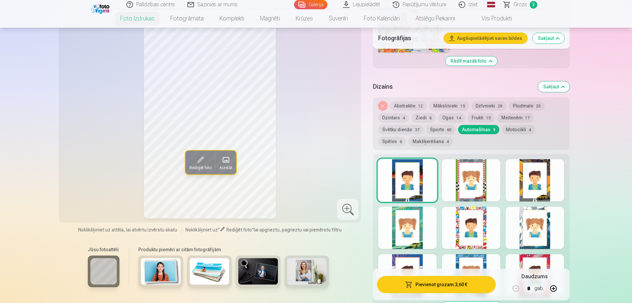
click at [478, 187] on div at bounding box center [471, 180] width 58 height 42
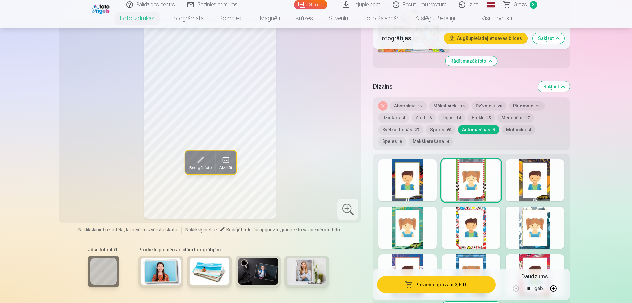
click at [538, 181] on div at bounding box center [534, 180] width 58 height 42
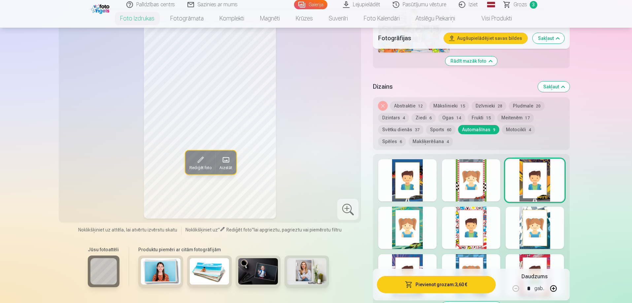
click at [446, 284] on button "Pievienot grozam : 3,60 €" at bounding box center [436, 284] width 118 height 17
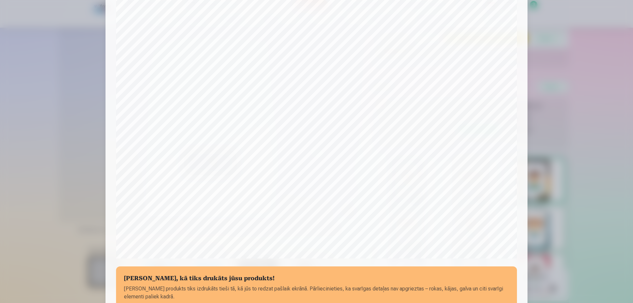
scroll to position [165, 0]
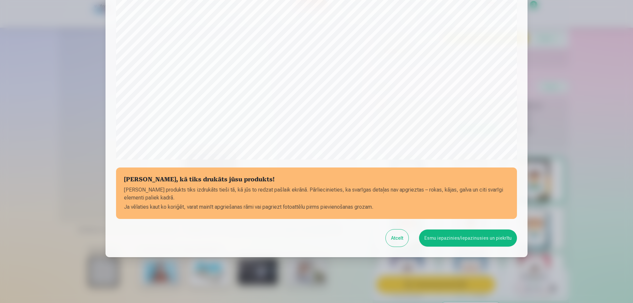
click at [462, 239] on button "Esmu iepazinies/iepazinusies un piekrītu" at bounding box center [468, 238] width 98 height 17
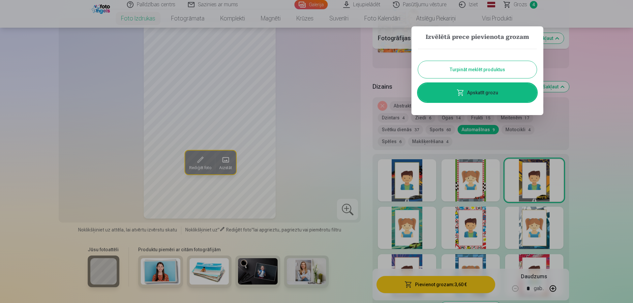
click at [464, 92] on span at bounding box center [461, 93] width 8 height 8
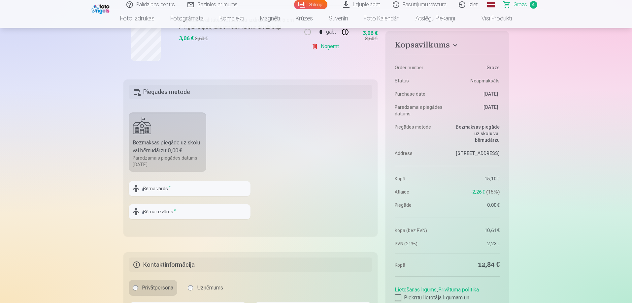
scroll to position [363, 0]
click at [181, 190] on input "text" at bounding box center [190, 188] width 122 height 15
click at [300, 197] on fieldset "Piegādes metode Bezmaksas piegāde uz skolu vai bērnudārzu : 0,00 € Paredzamais …" at bounding box center [250, 157] width 254 height 157
click at [186, 190] on input "text" at bounding box center [190, 188] width 122 height 15
type input "*******"
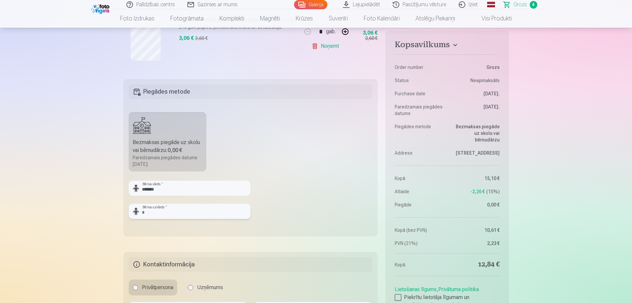
click at [159, 209] on input "text" at bounding box center [190, 211] width 122 height 15
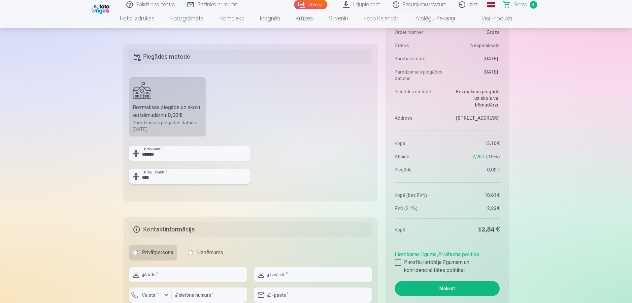
scroll to position [462, 0]
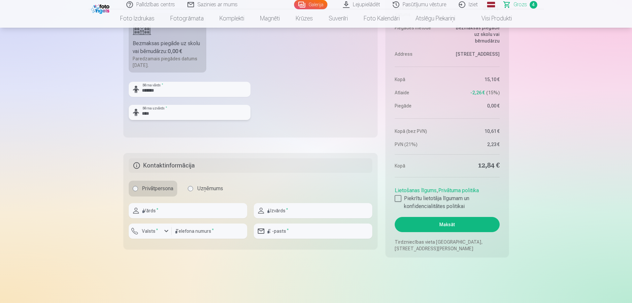
type input "****"
click at [164, 211] on input "text" at bounding box center [188, 210] width 118 height 15
type input "*****"
type input "****"
type input "********"
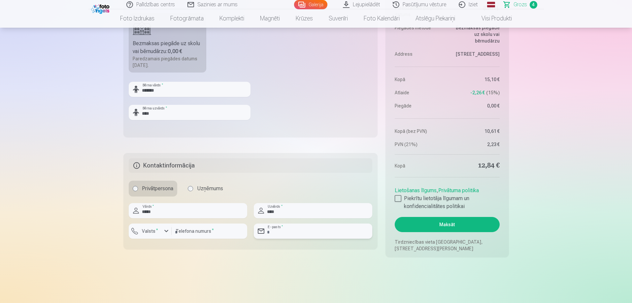
type input "**********"
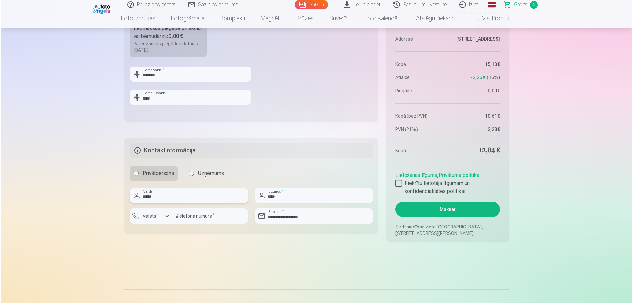
scroll to position [528, 0]
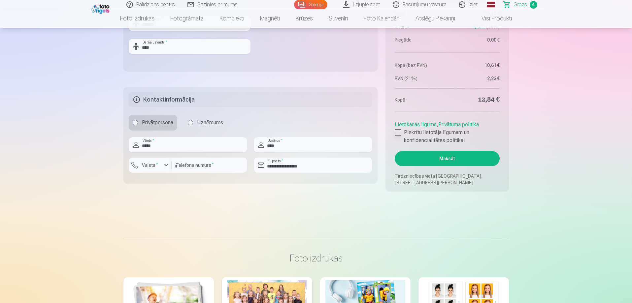
click at [397, 132] on div at bounding box center [397, 132] width 7 height 7
click at [454, 159] on button "Maksāt" at bounding box center [446, 158] width 105 height 15
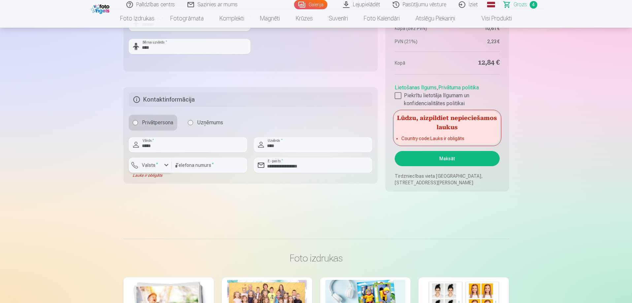
click at [154, 166] on label "Valsts *" at bounding box center [149, 165] width 21 height 7
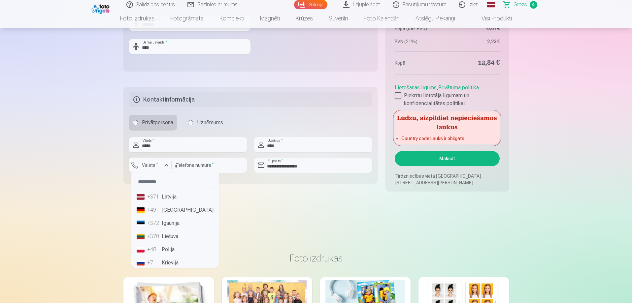
click at [168, 199] on li "+371 Latvija" at bounding box center [175, 196] width 82 height 13
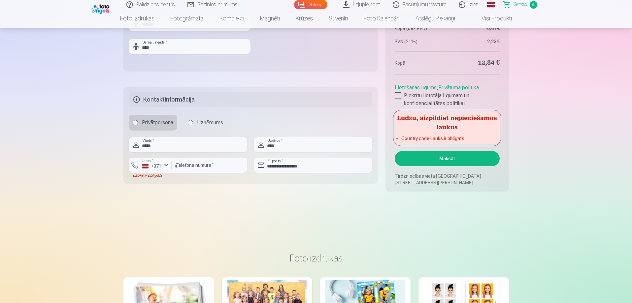
click at [447, 157] on button "Maksāt" at bounding box center [446, 158] width 105 height 15
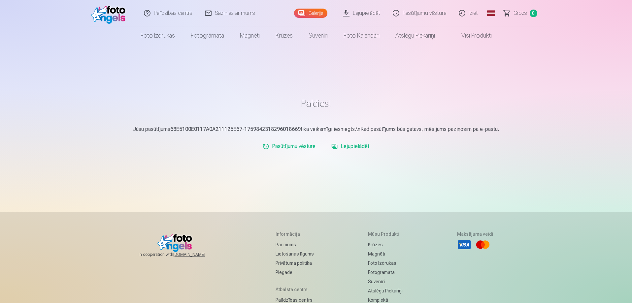
click at [318, 13] on link "Galerija" at bounding box center [310, 13] width 33 height 9
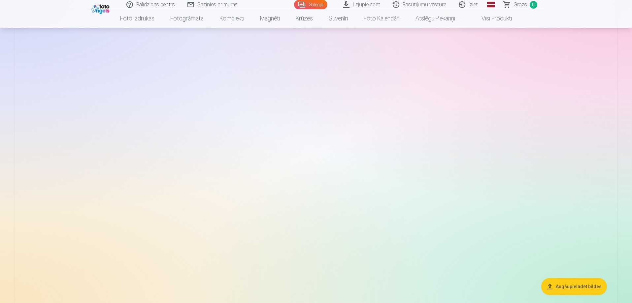
scroll to position [132, 0]
